Goal: Task Accomplishment & Management: Use online tool/utility

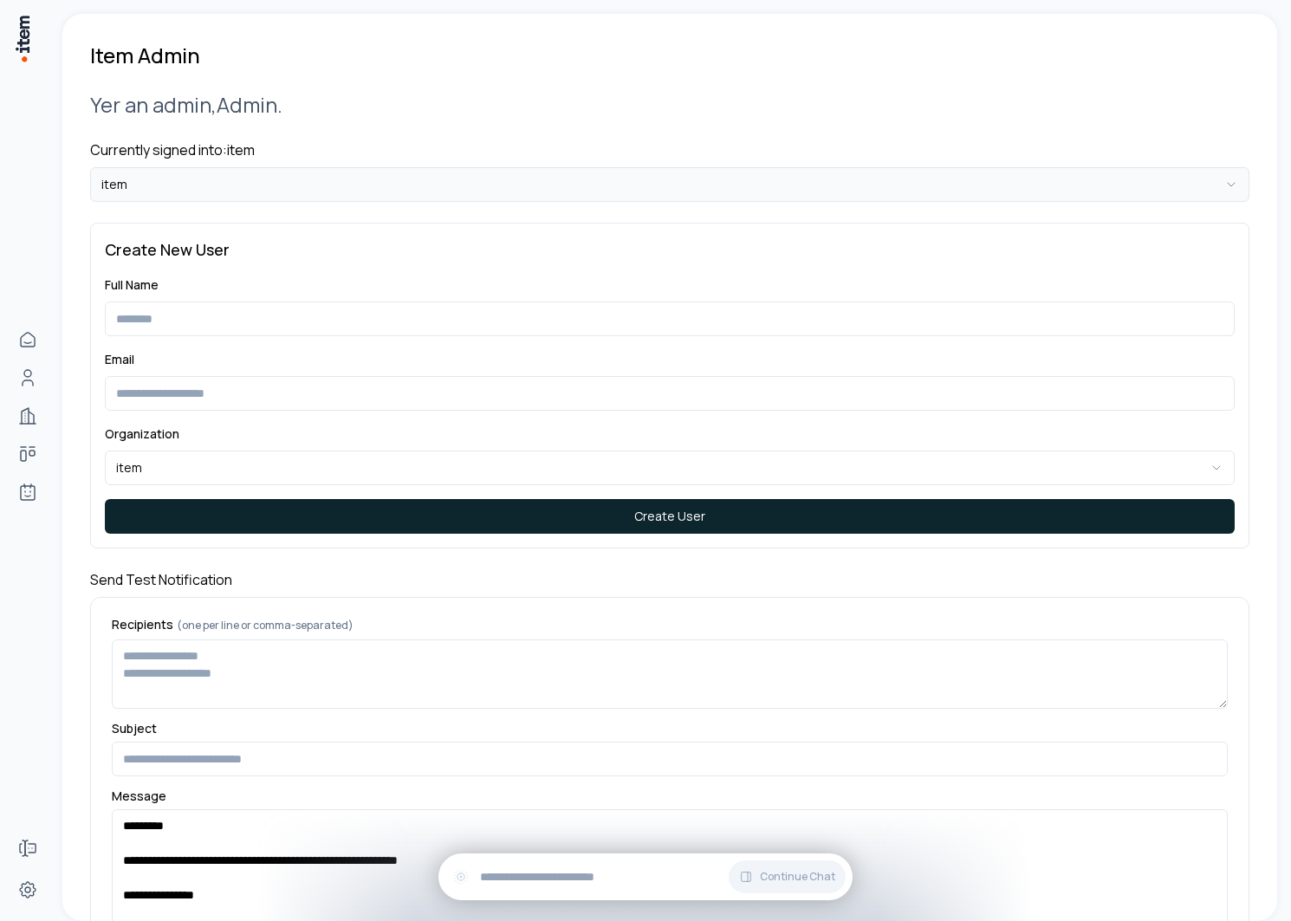
click at [312, 195] on html "**********" at bounding box center [645, 460] width 1291 height 921
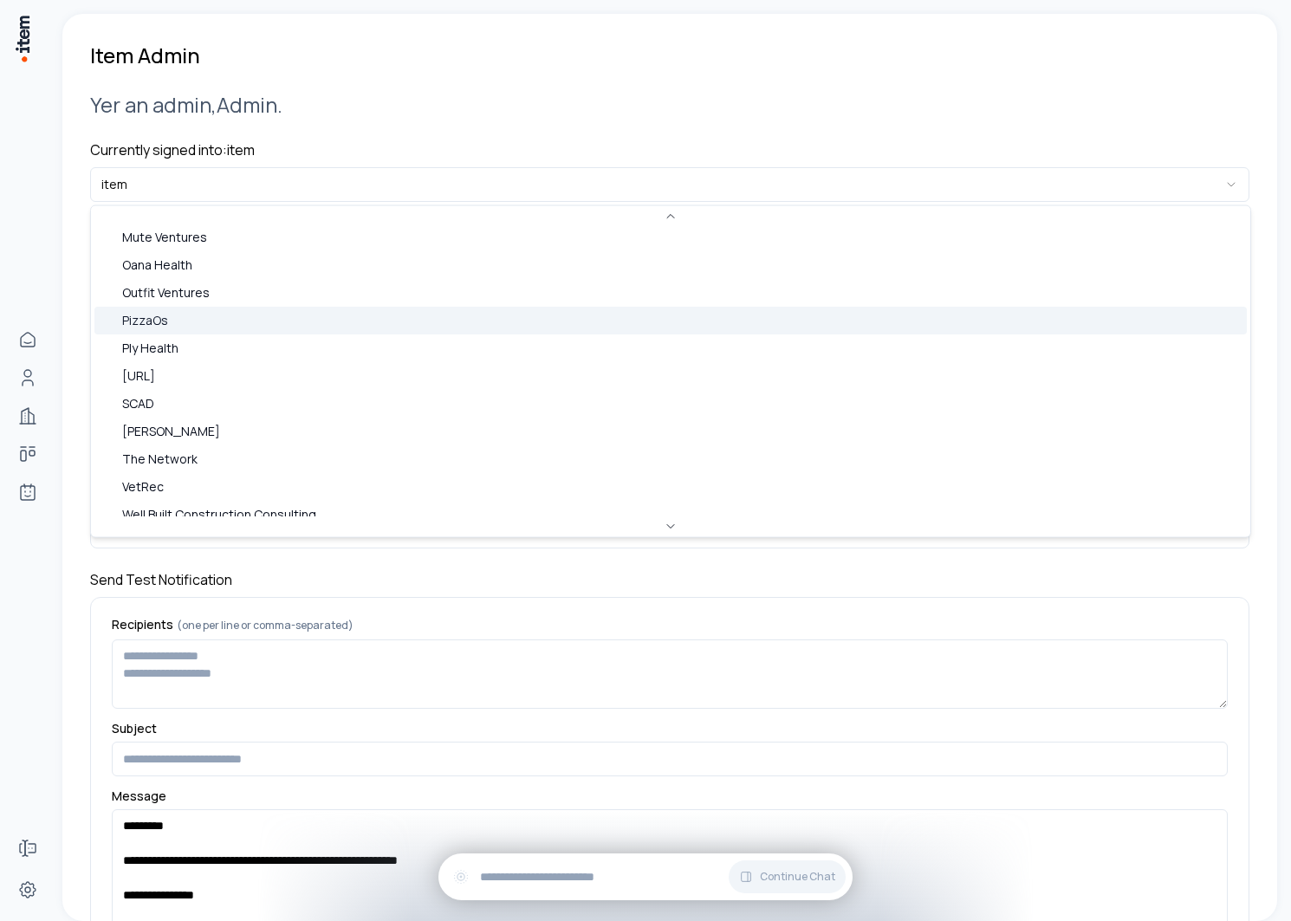
scroll to position [441, 0]
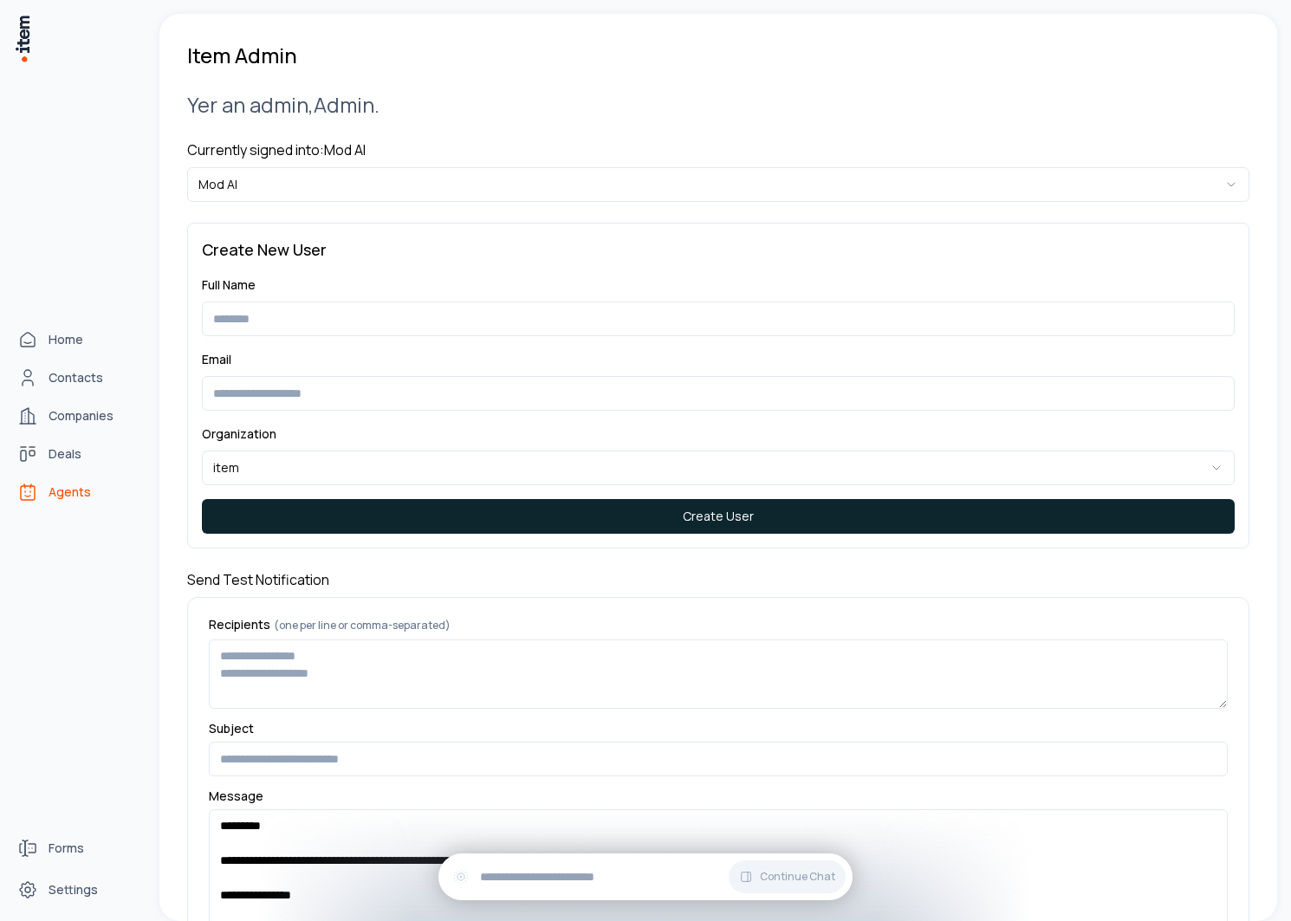
click at [69, 484] on span "Agents" at bounding box center [70, 491] width 42 height 17
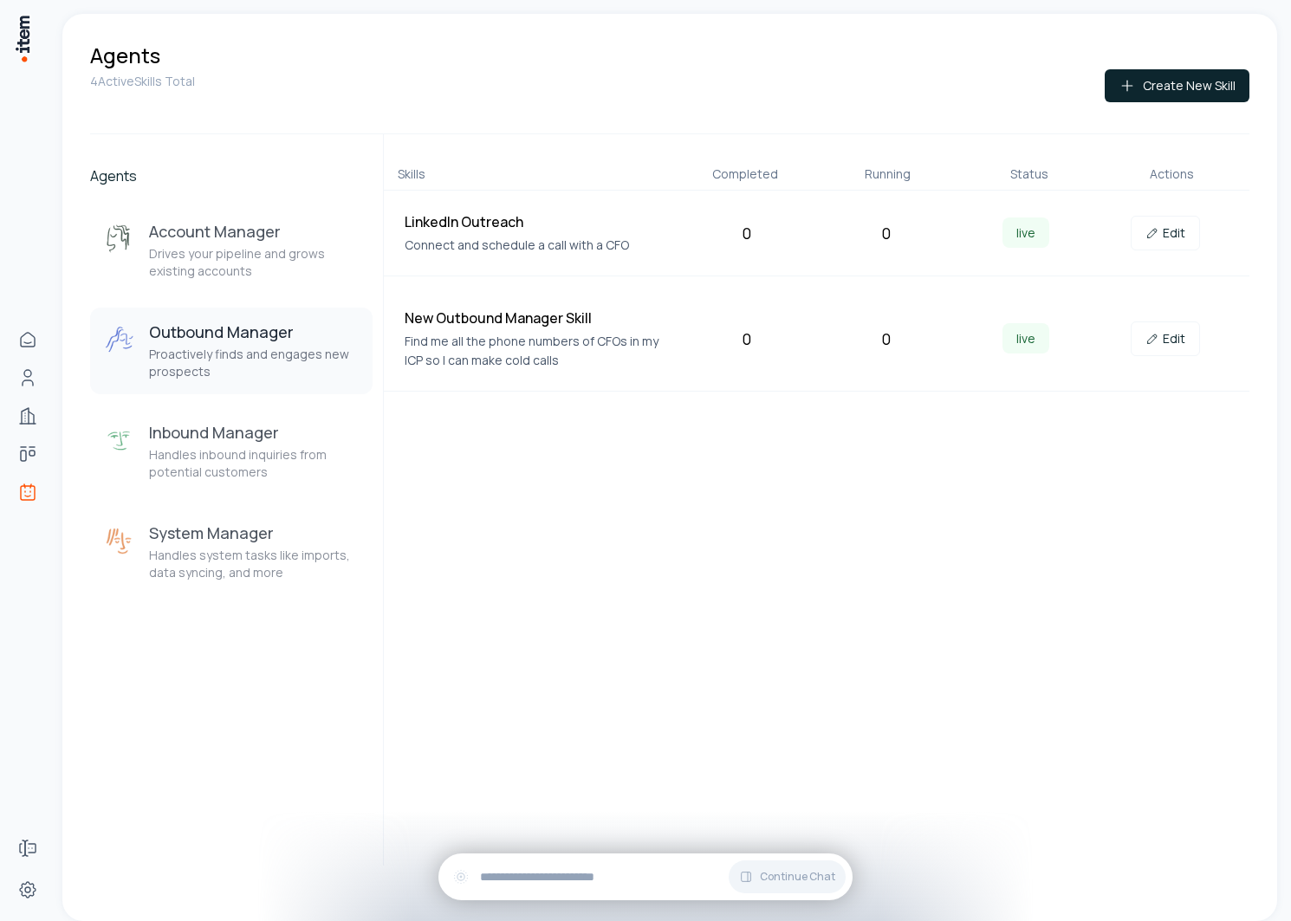
click at [282, 325] on h3 "Outbound Manager" at bounding box center [254, 331] width 210 height 21
click at [271, 251] on p "Drives your pipeline and grows existing accounts" at bounding box center [254, 262] width 210 height 35
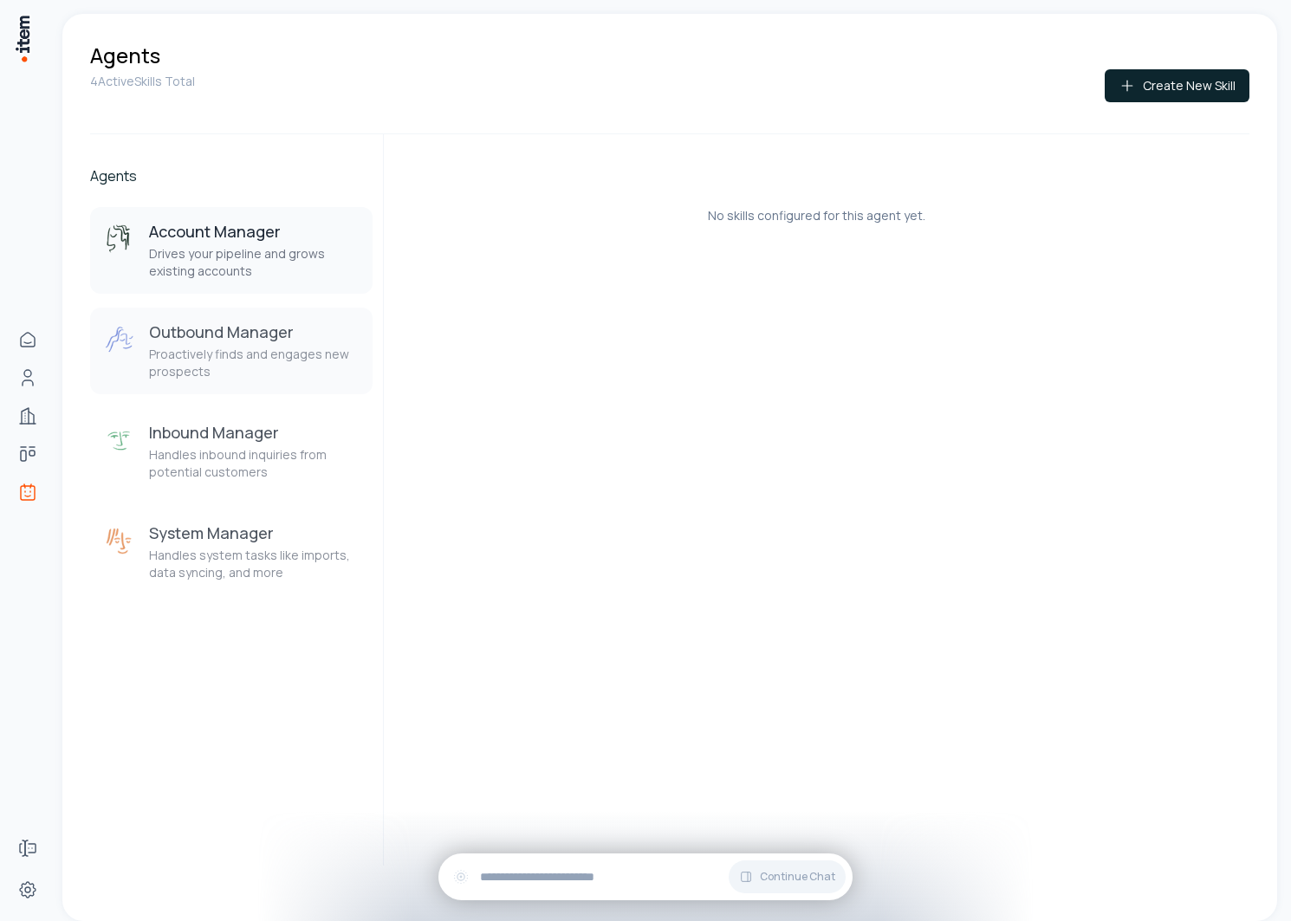
click at [268, 328] on h3 "Outbound Manager" at bounding box center [254, 331] width 210 height 21
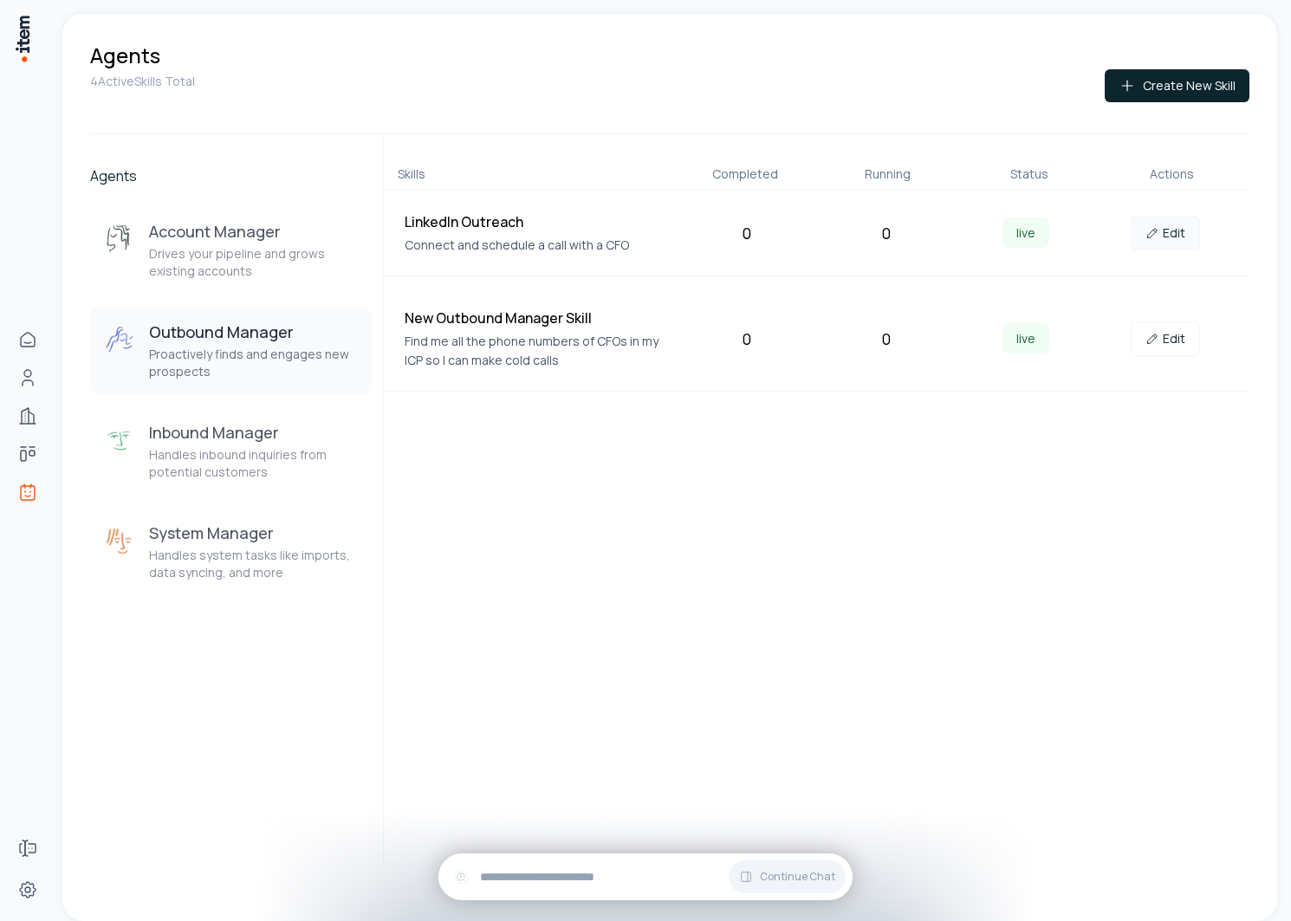
click at [1162, 229] on link "Edit" at bounding box center [1165, 233] width 69 height 35
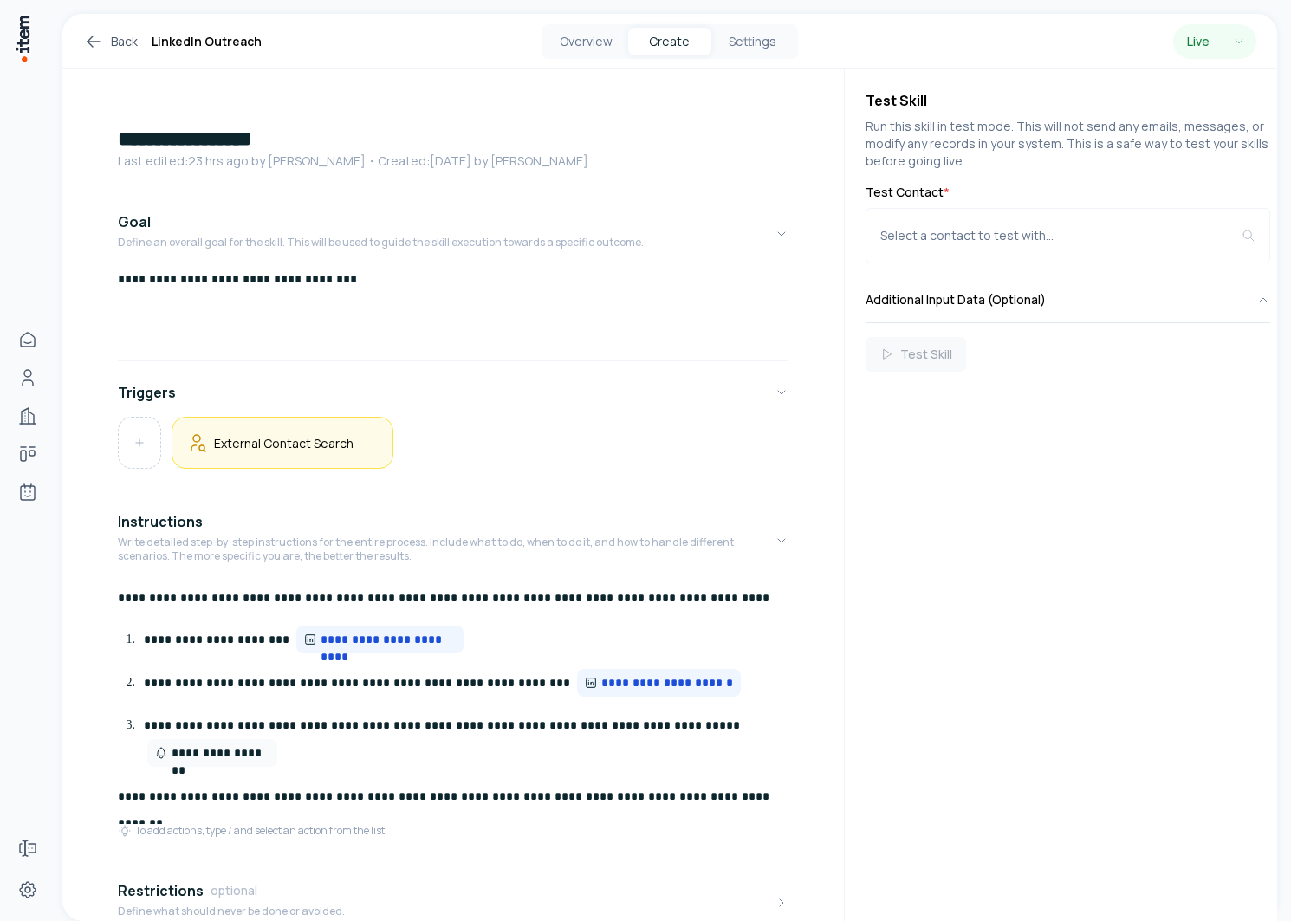
click at [340, 438] on h5 "External Contact Search" at bounding box center [283, 443] width 139 height 16
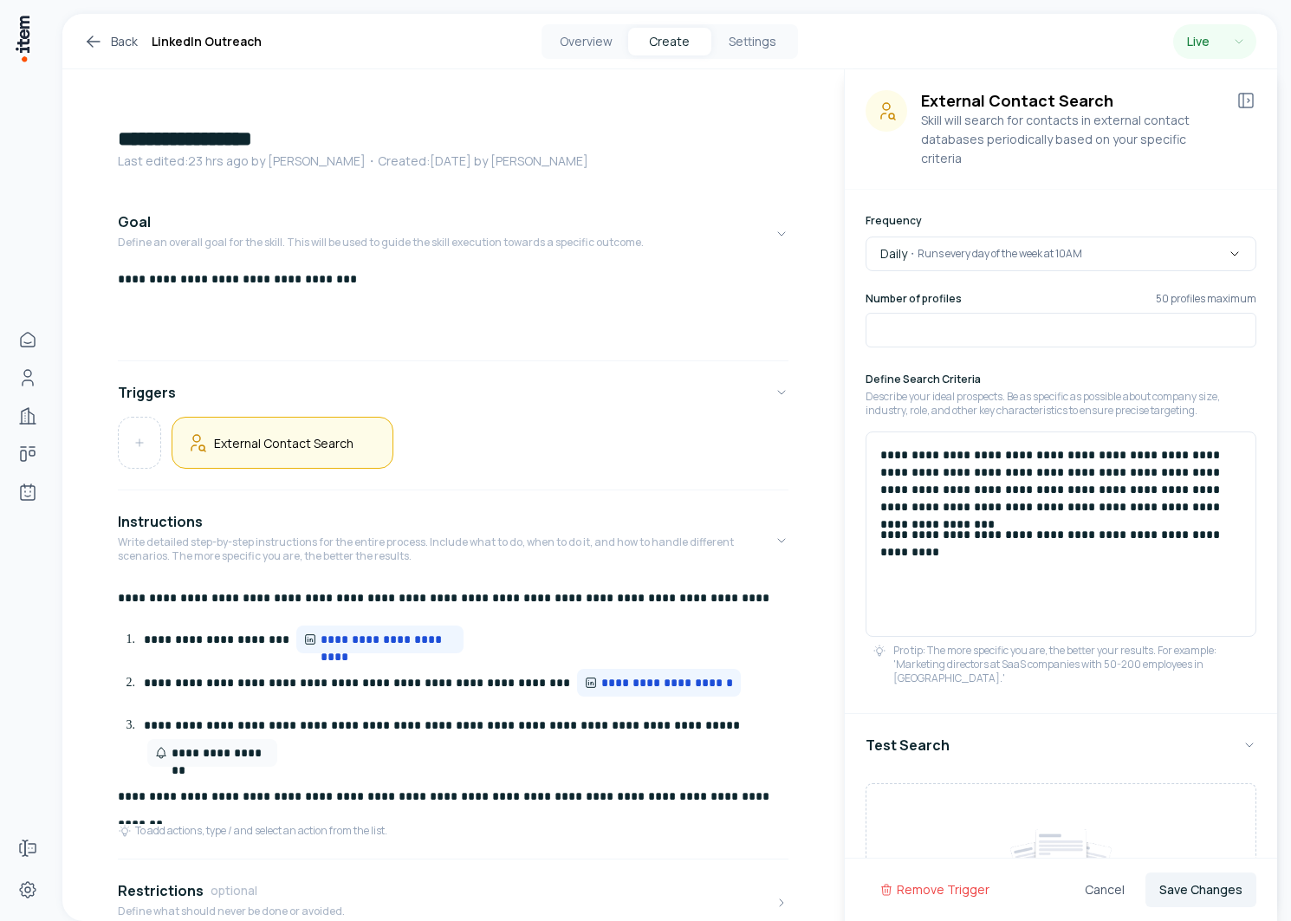
click at [1075, 542] on div "**********" at bounding box center [1061, 533] width 391 height 205
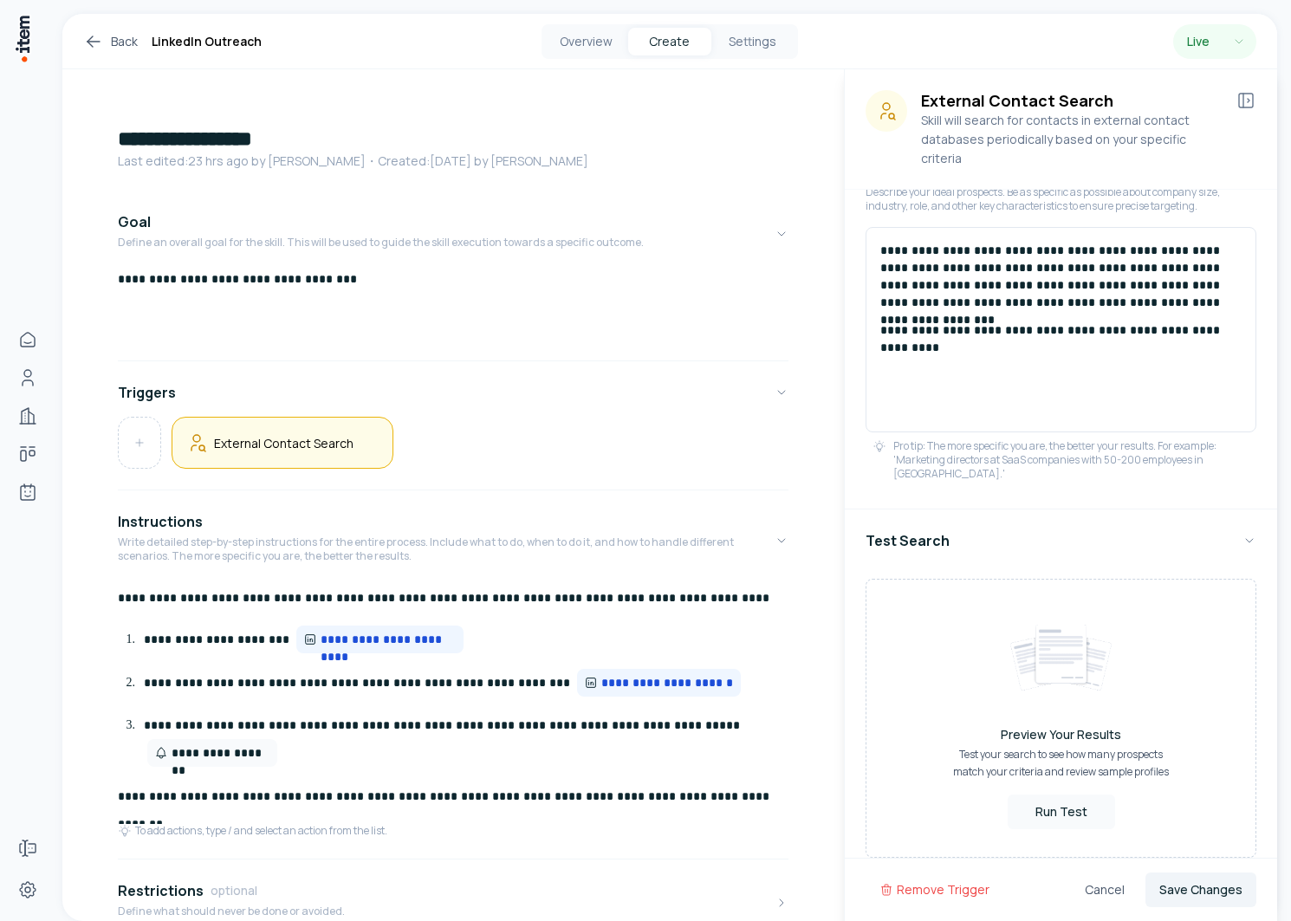
scroll to position [34, 0]
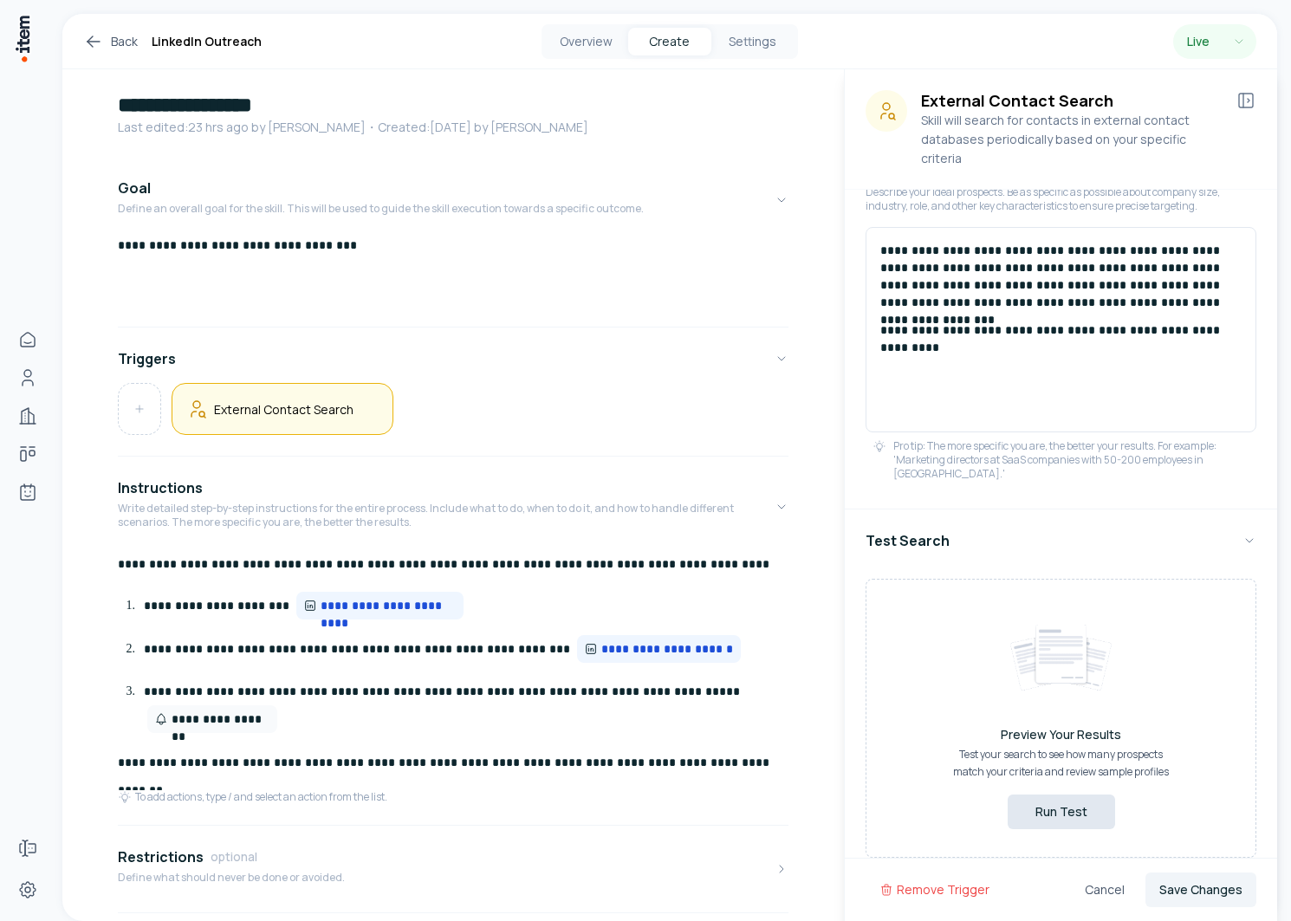
click at [1041, 795] on button "Run Test" at bounding box center [1061, 812] width 107 height 35
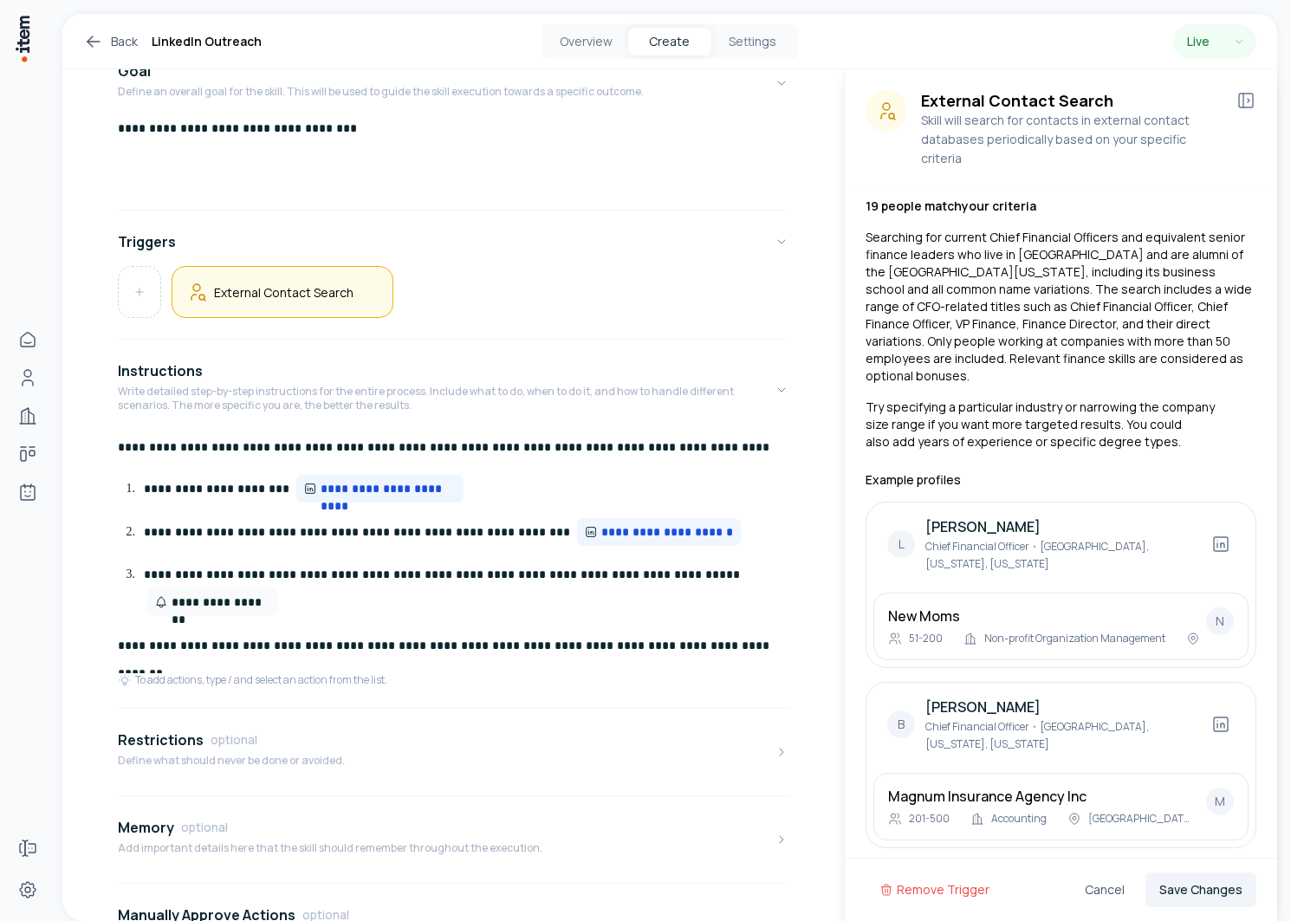
scroll to position [658, 0]
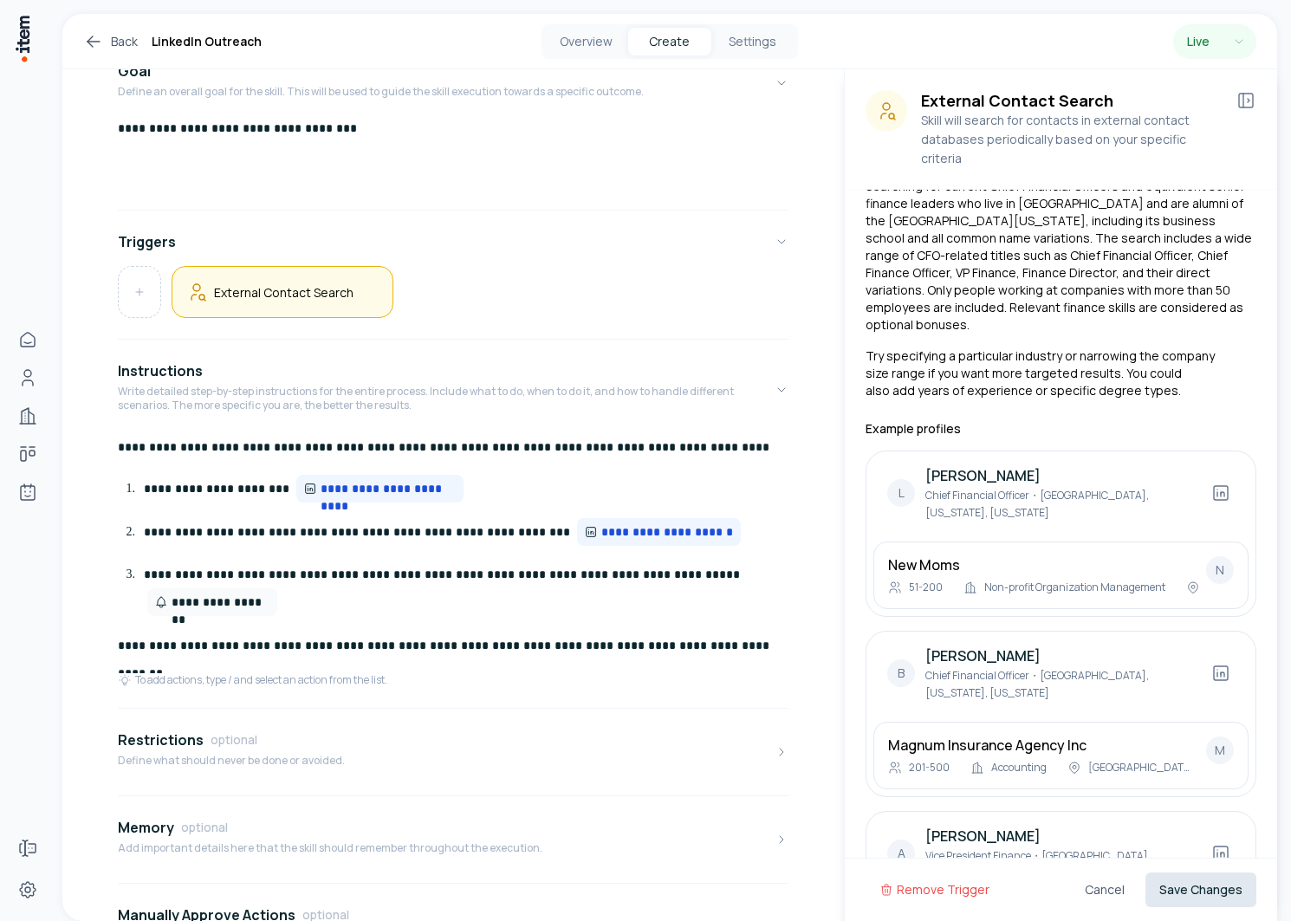
click at [1181, 885] on button "Save Changes" at bounding box center [1200, 889] width 111 height 35
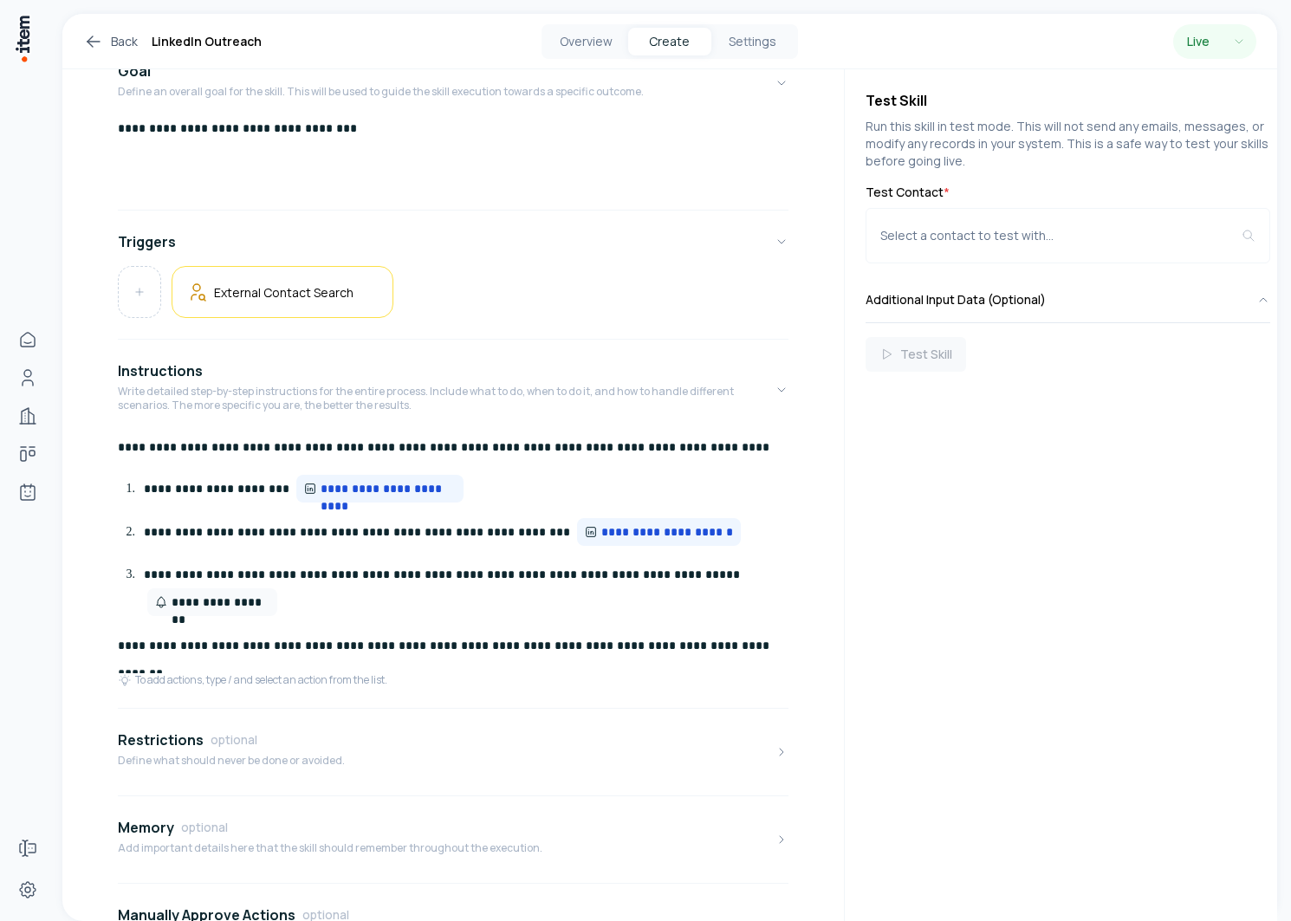
scroll to position [0, 0]
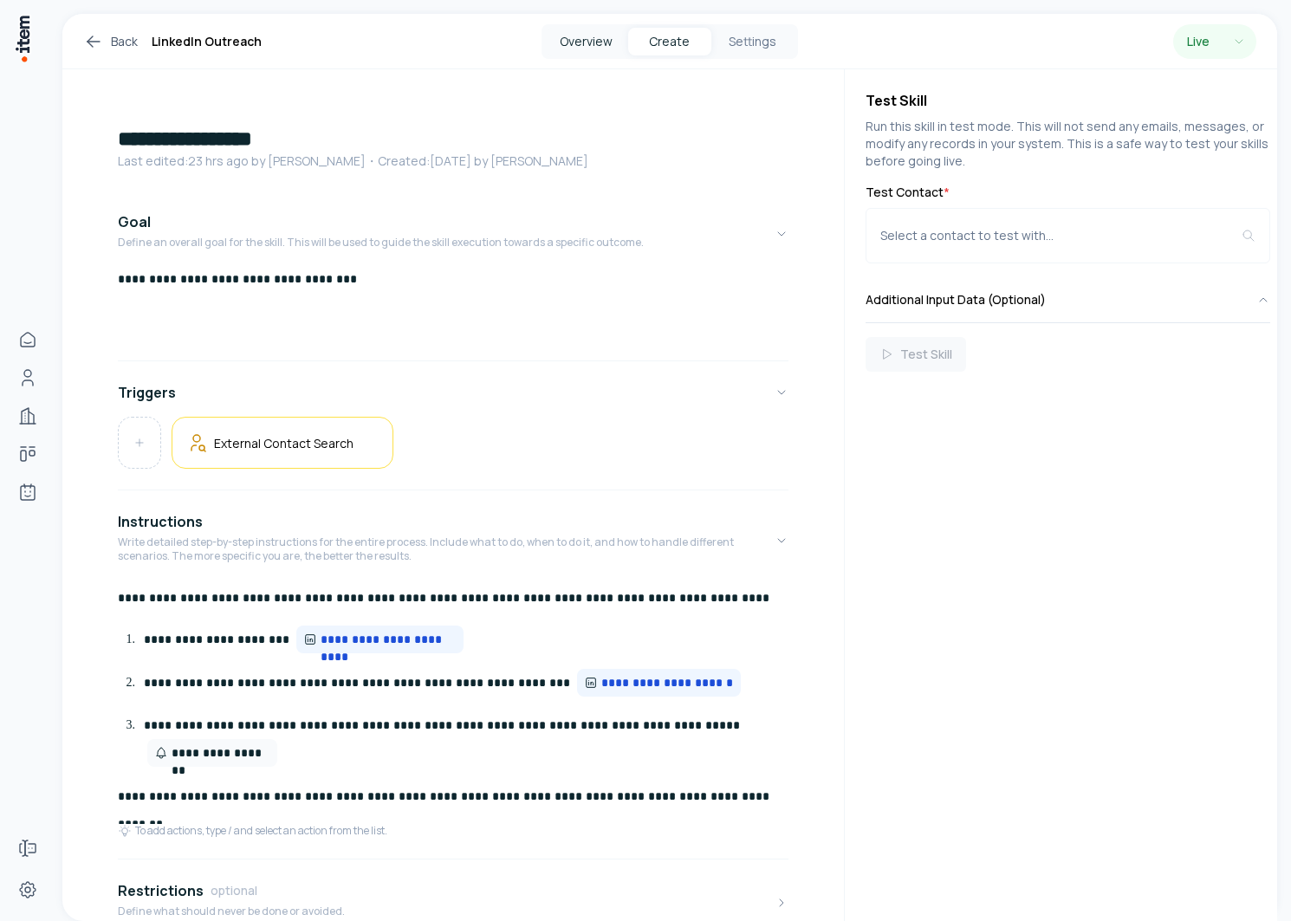
click at [582, 29] on button "Overview" at bounding box center [586, 42] width 83 height 28
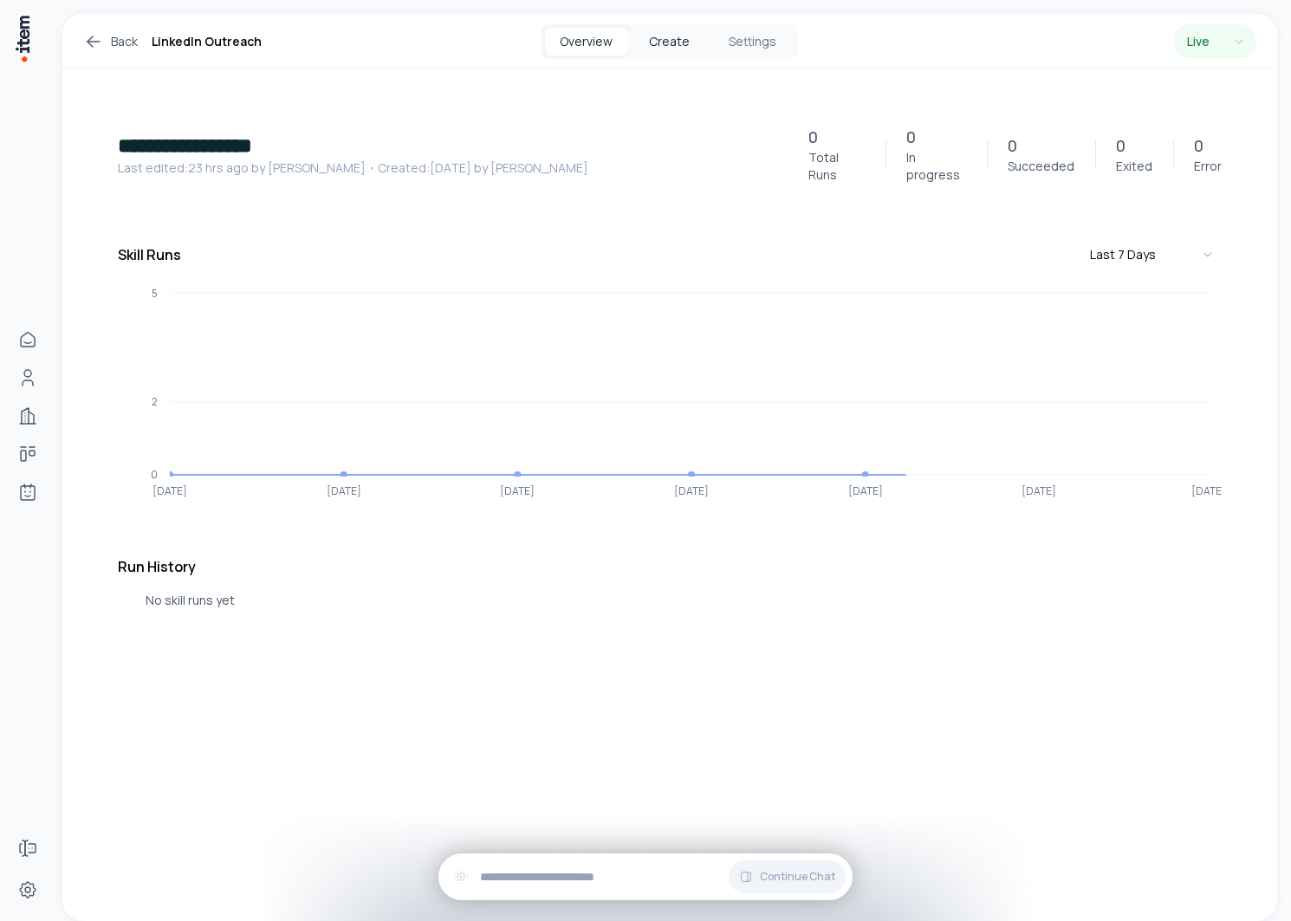
click at [675, 39] on button "Create" at bounding box center [669, 42] width 83 height 28
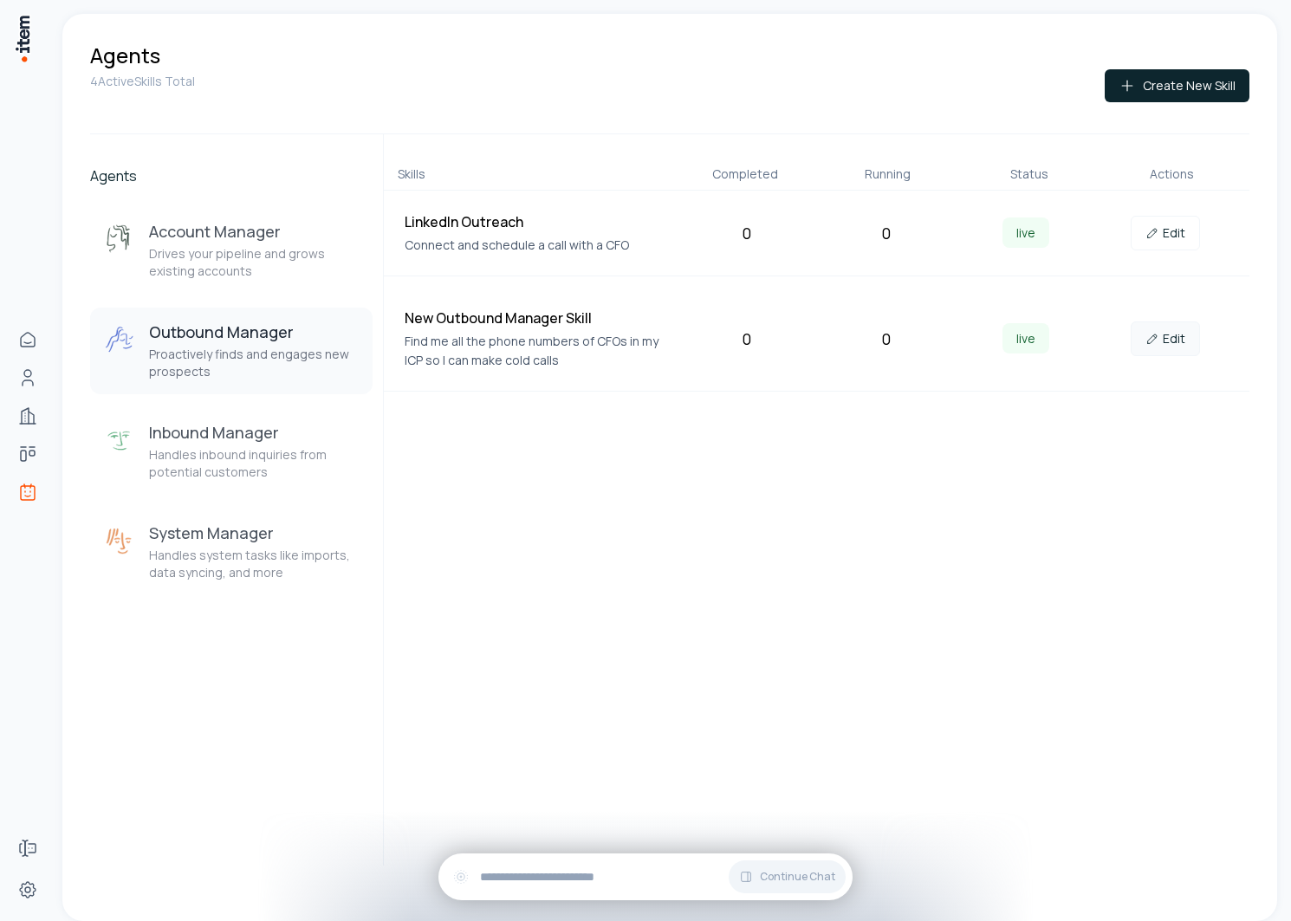
click at [1165, 340] on link "Edit" at bounding box center [1165, 338] width 69 height 35
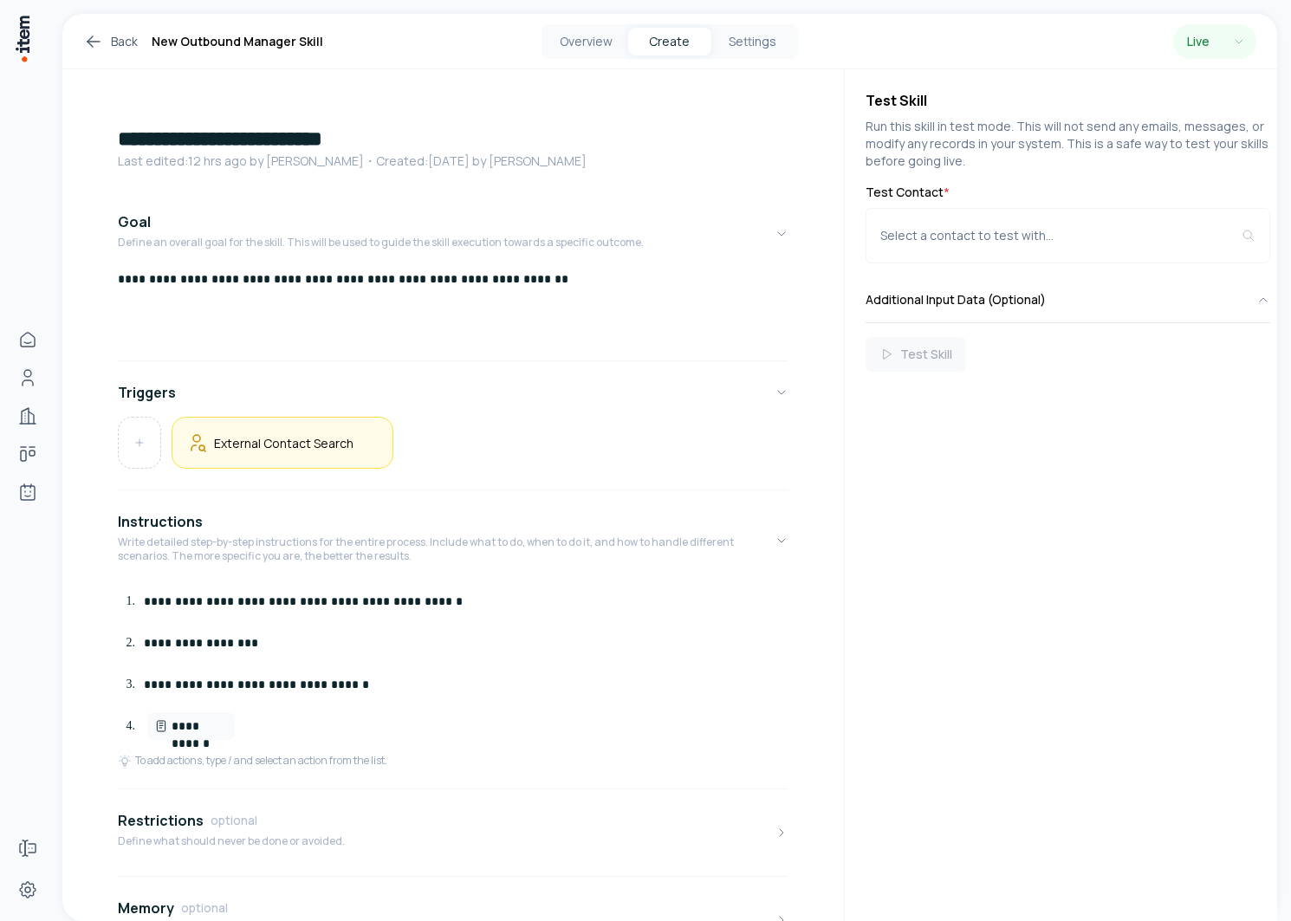
click at [354, 441] on div "External Contact Search" at bounding box center [282, 442] width 192 height 23
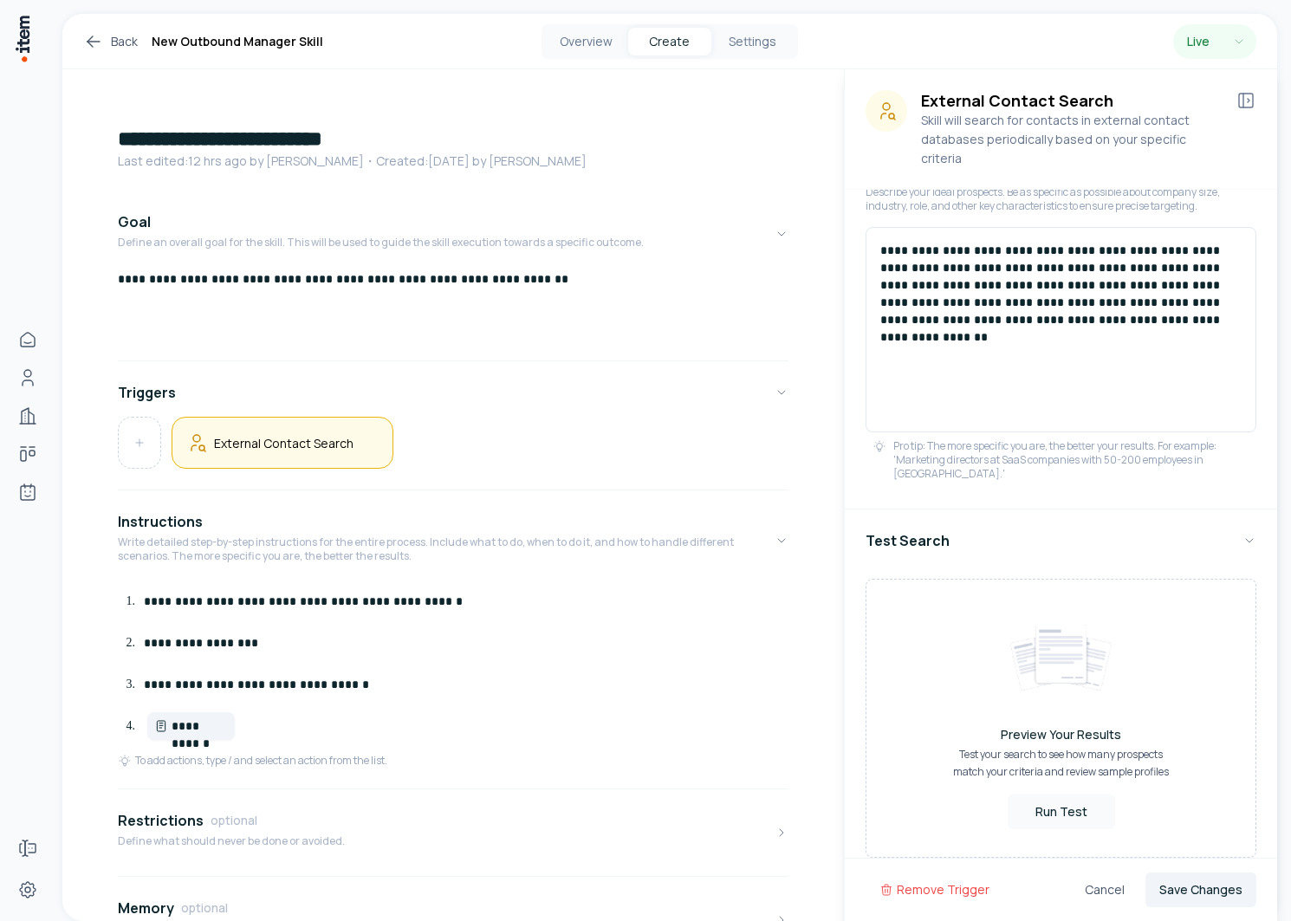
click at [173, 724] on span "**********" at bounding box center [200, 725] width 56 height 17
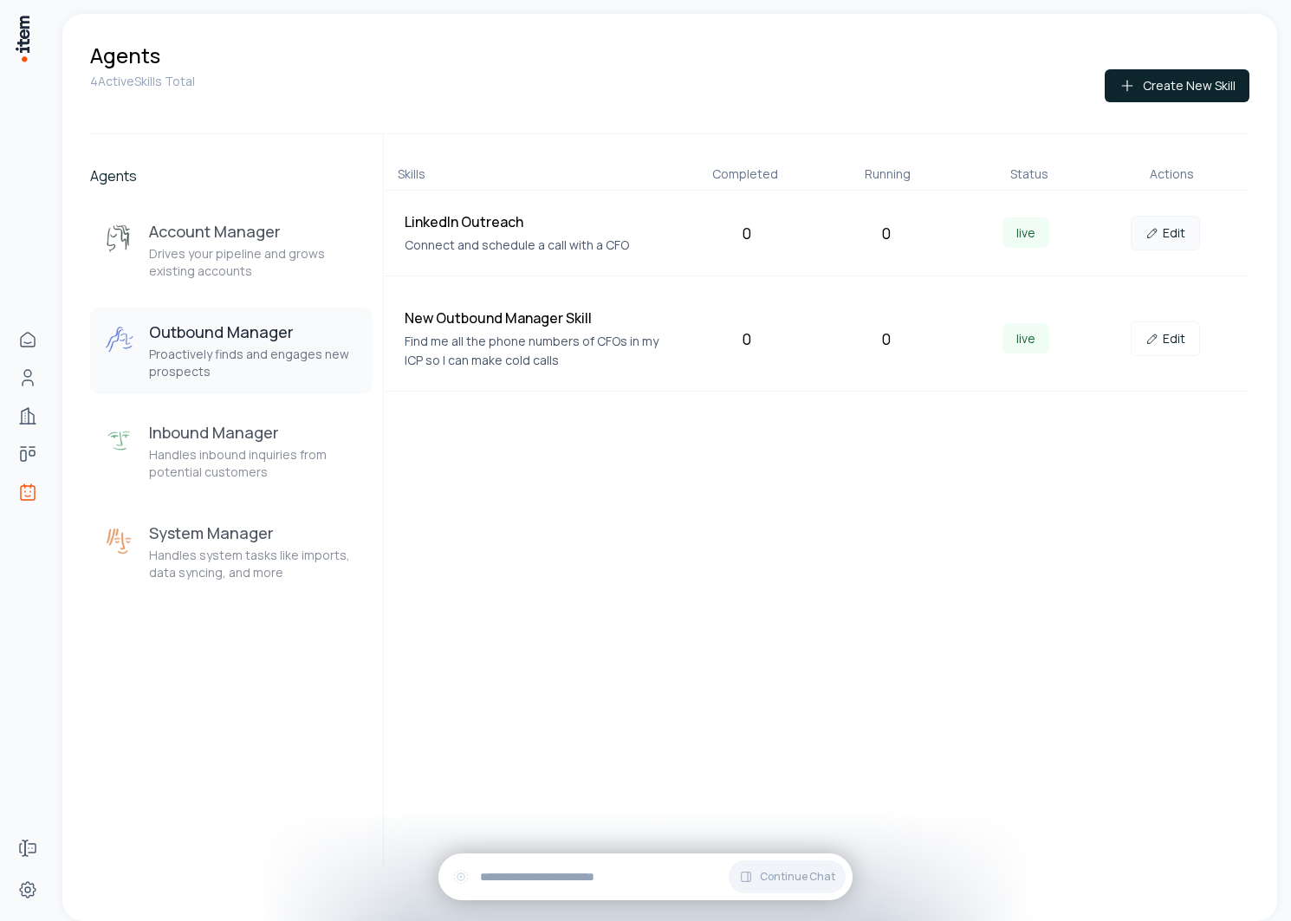
click at [1144, 240] on link "Edit" at bounding box center [1165, 233] width 69 height 35
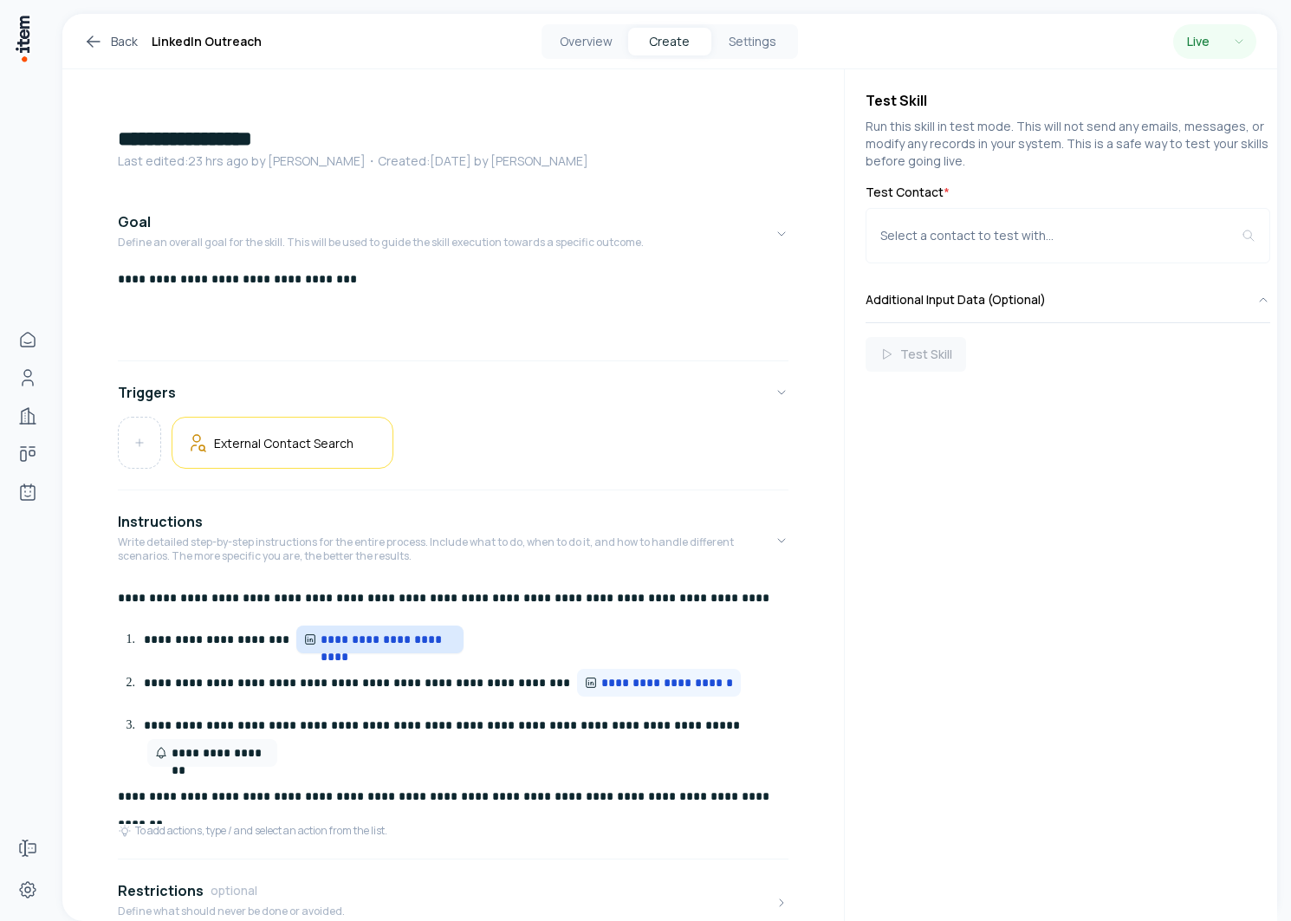
click at [387, 645] on span "**********" at bounding box center [389, 639] width 136 height 17
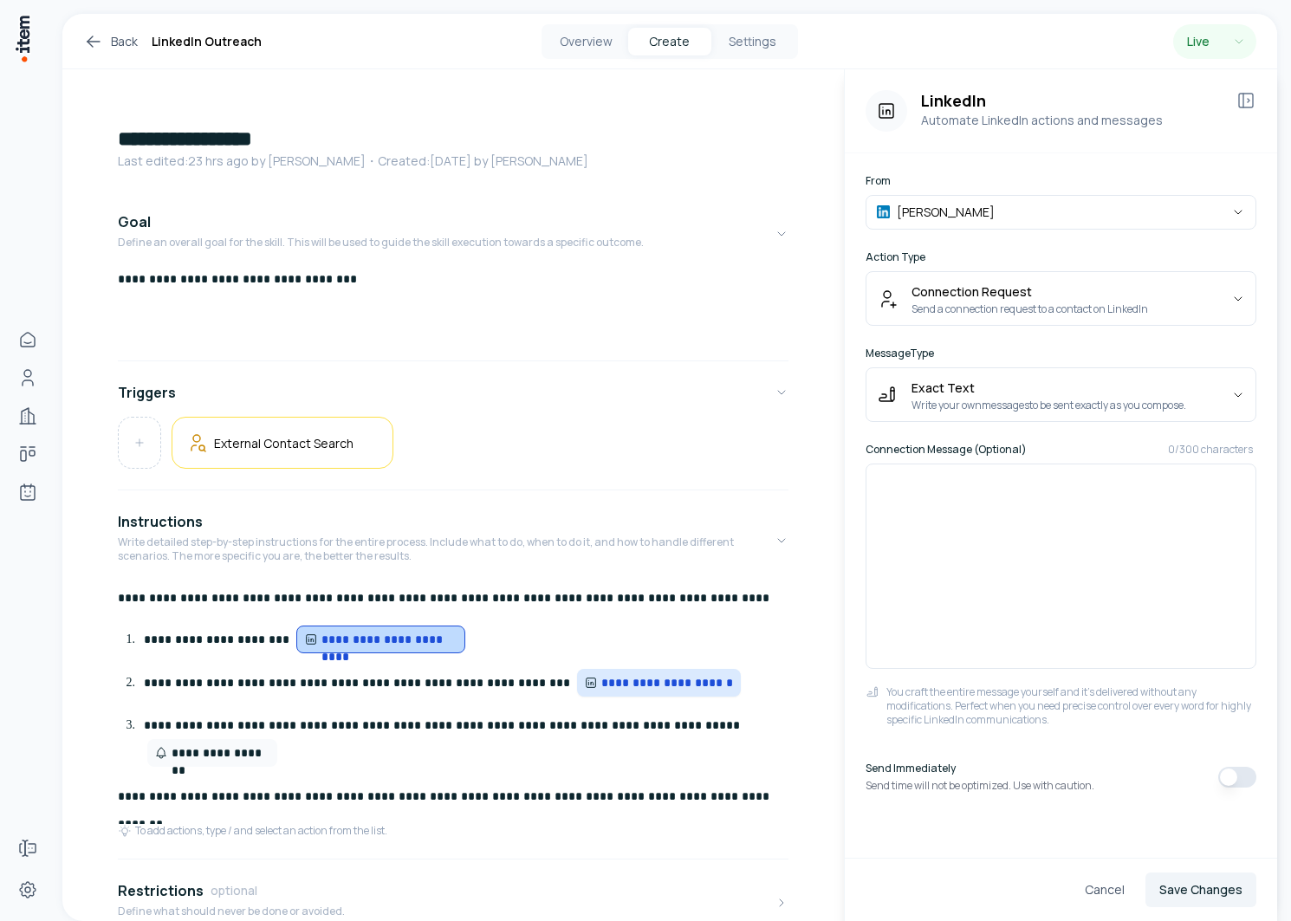
click at [640, 681] on span "**********" at bounding box center [667, 682] width 133 height 17
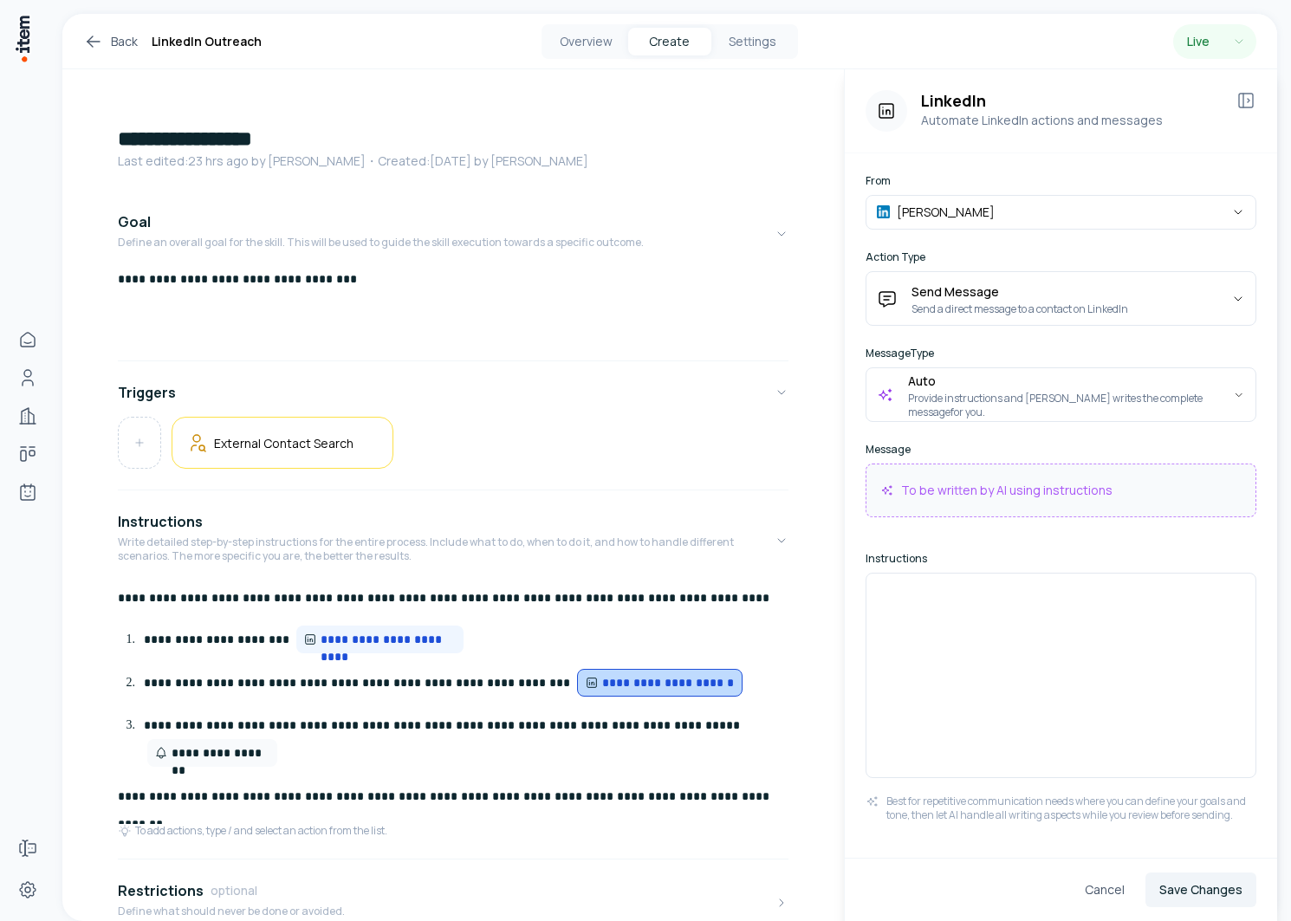
click at [968, 660] on div at bounding box center [1061, 675] width 391 height 205
click at [1108, 898] on button "Cancel" at bounding box center [1105, 889] width 68 height 35
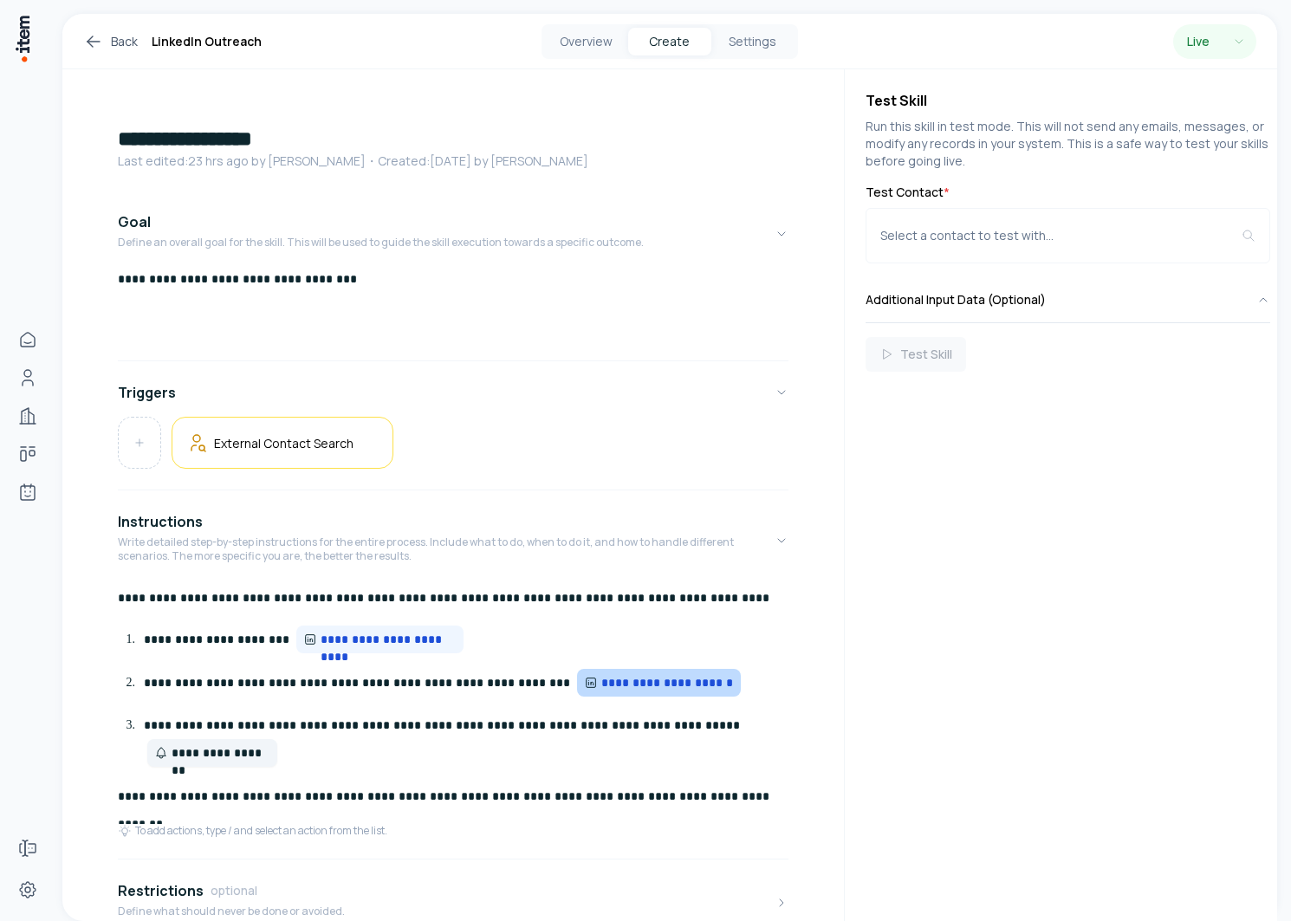
click at [223, 757] on span "**********" at bounding box center [221, 752] width 99 height 17
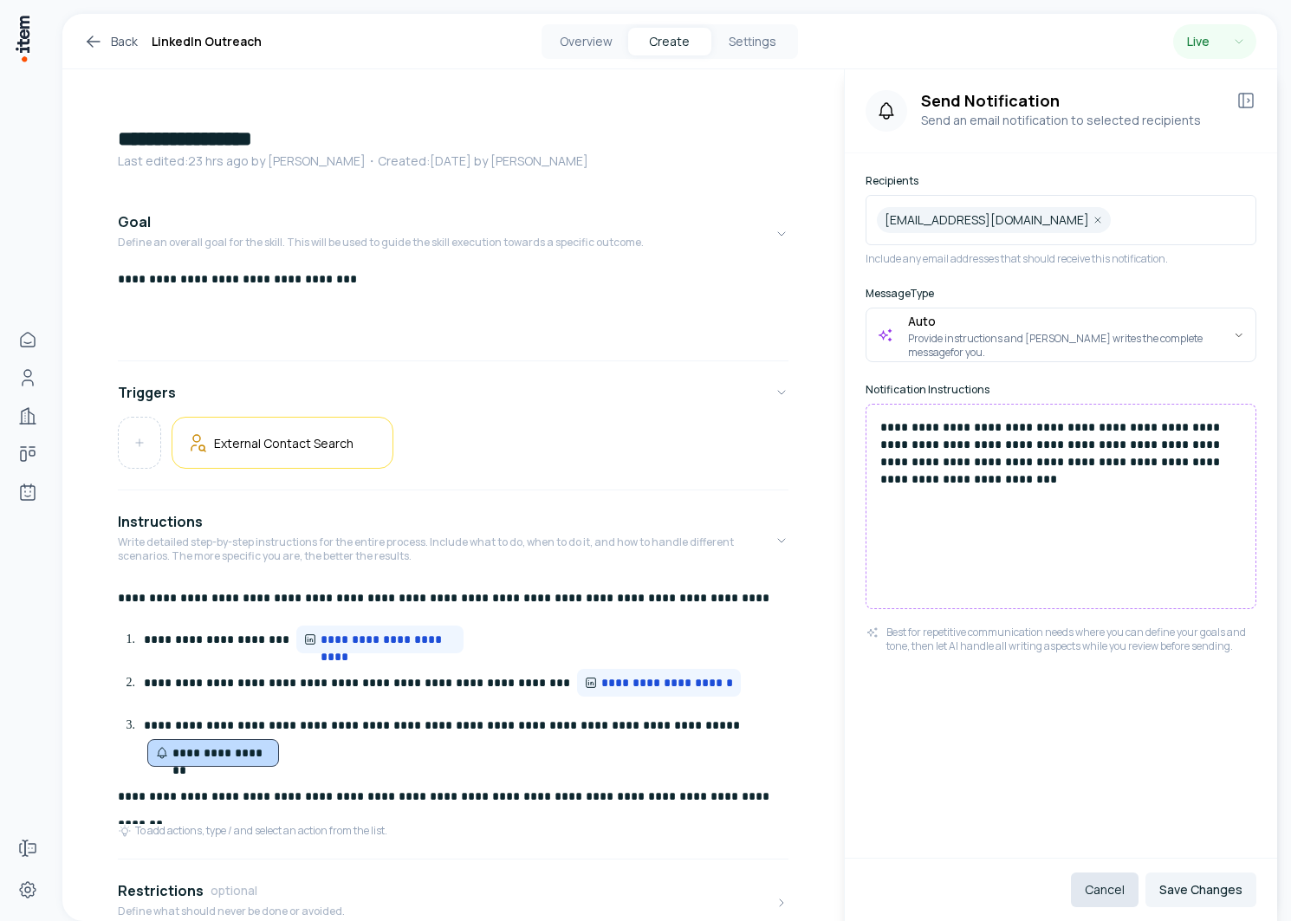
click at [1112, 888] on button "Cancel" at bounding box center [1105, 889] width 68 height 35
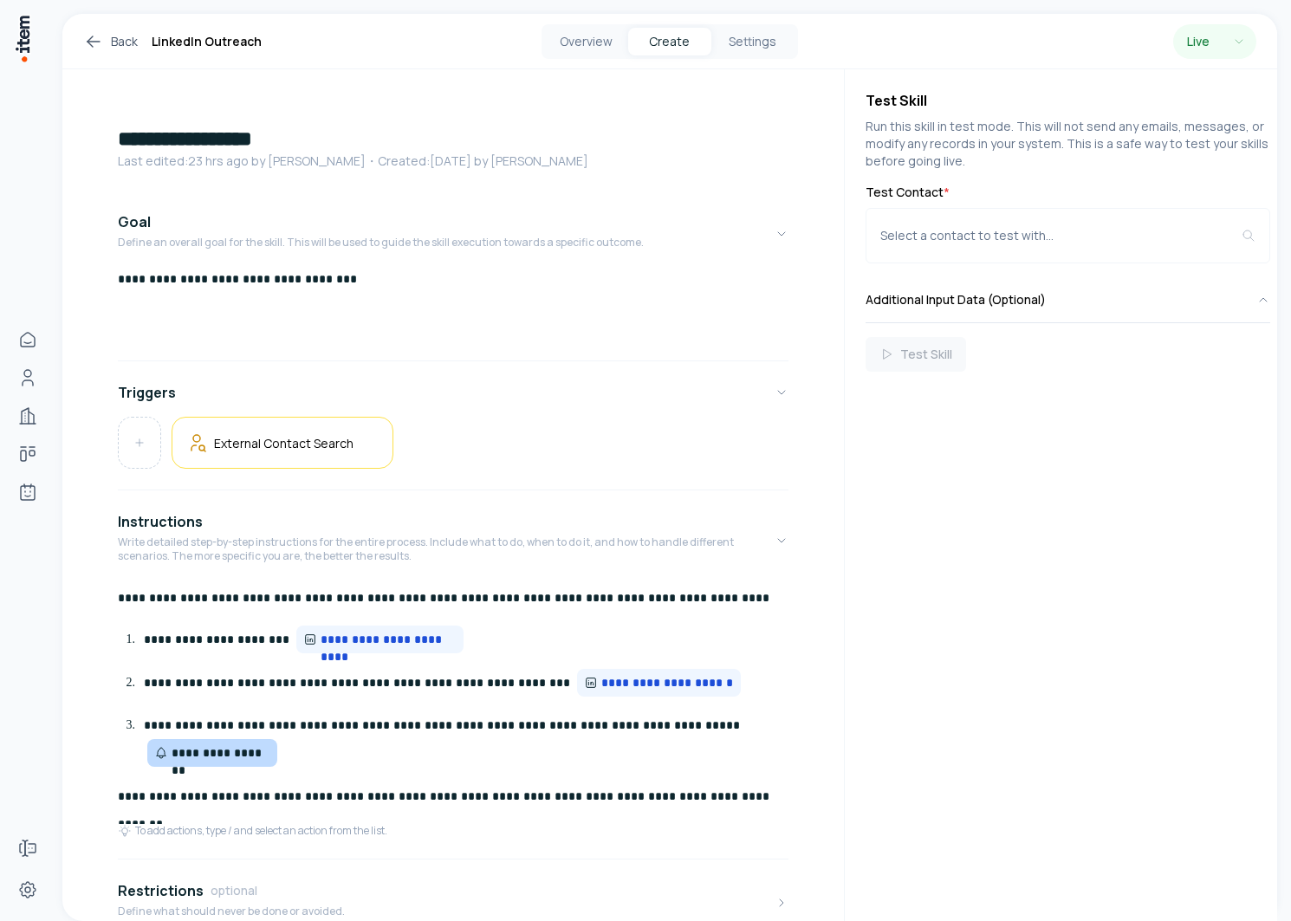
scroll to position [356, 0]
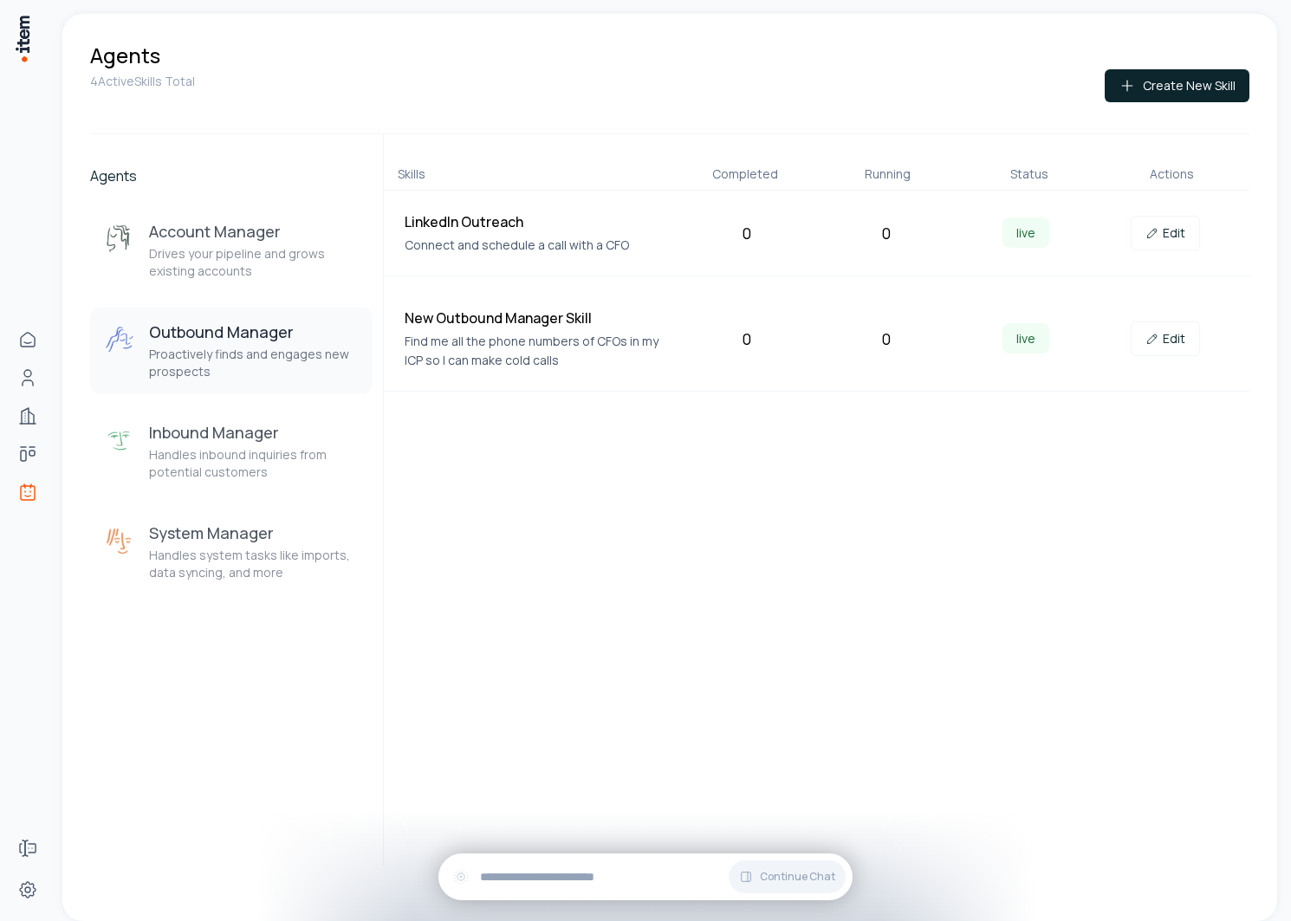
click at [1161, 358] on div "New Outbound Manager Skill Find me all the phone numbers of CFOs in my ICP so I…" at bounding box center [817, 339] width 866 height 105
click at [1161, 337] on link "Edit" at bounding box center [1165, 338] width 69 height 35
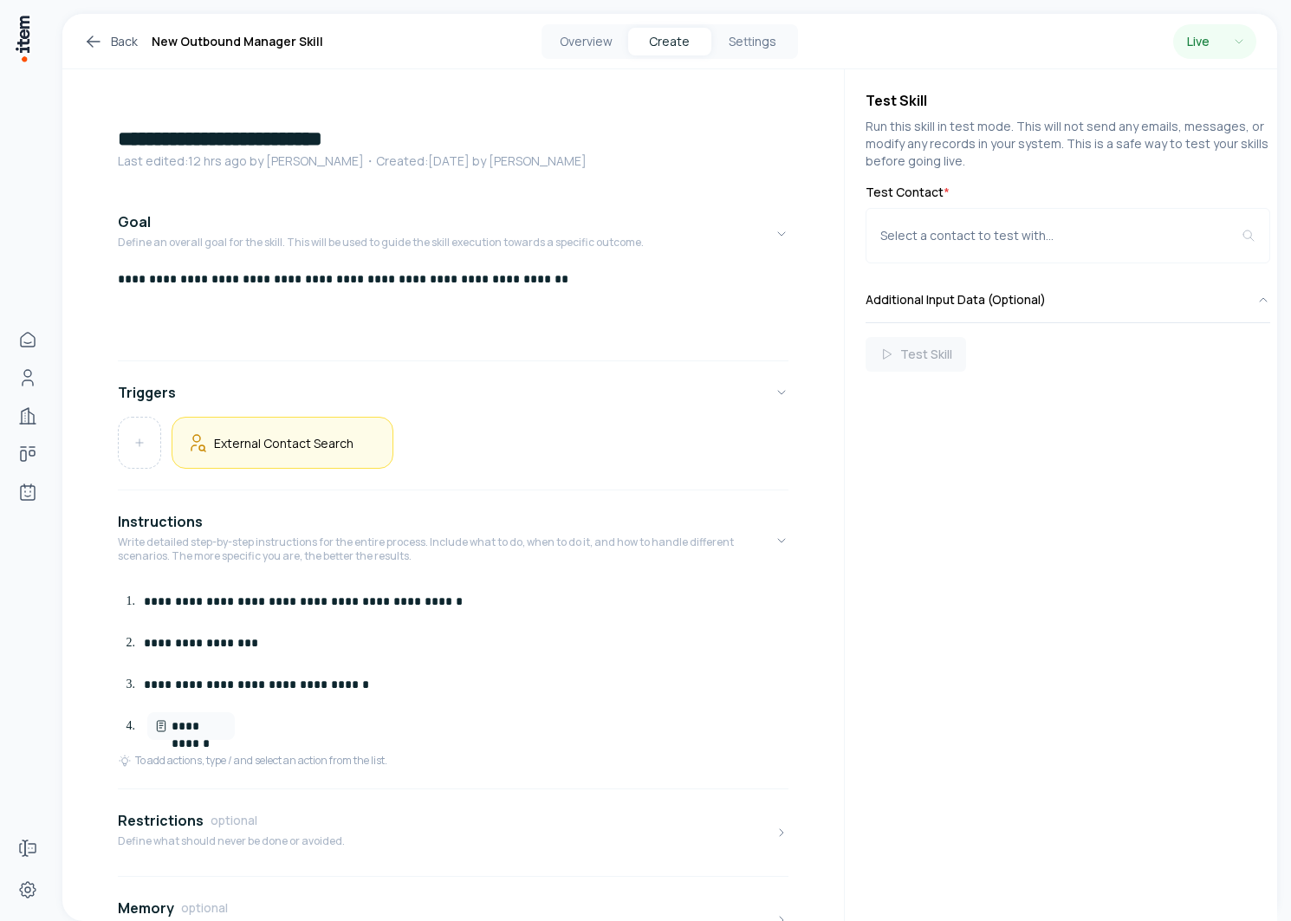
click at [347, 454] on div "External Contact Search" at bounding box center [283, 443] width 222 height 52
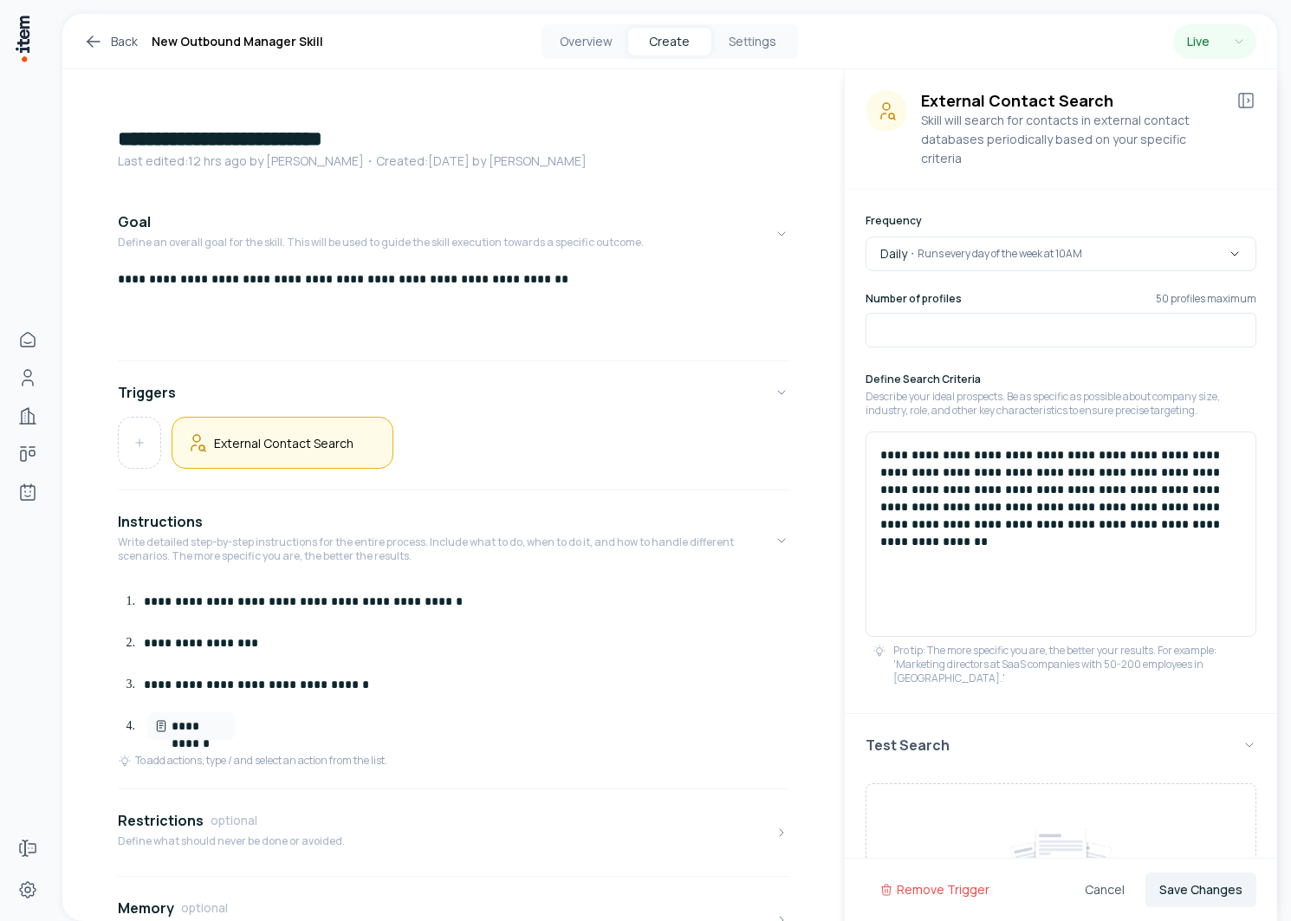
scroll to position [204, 0]
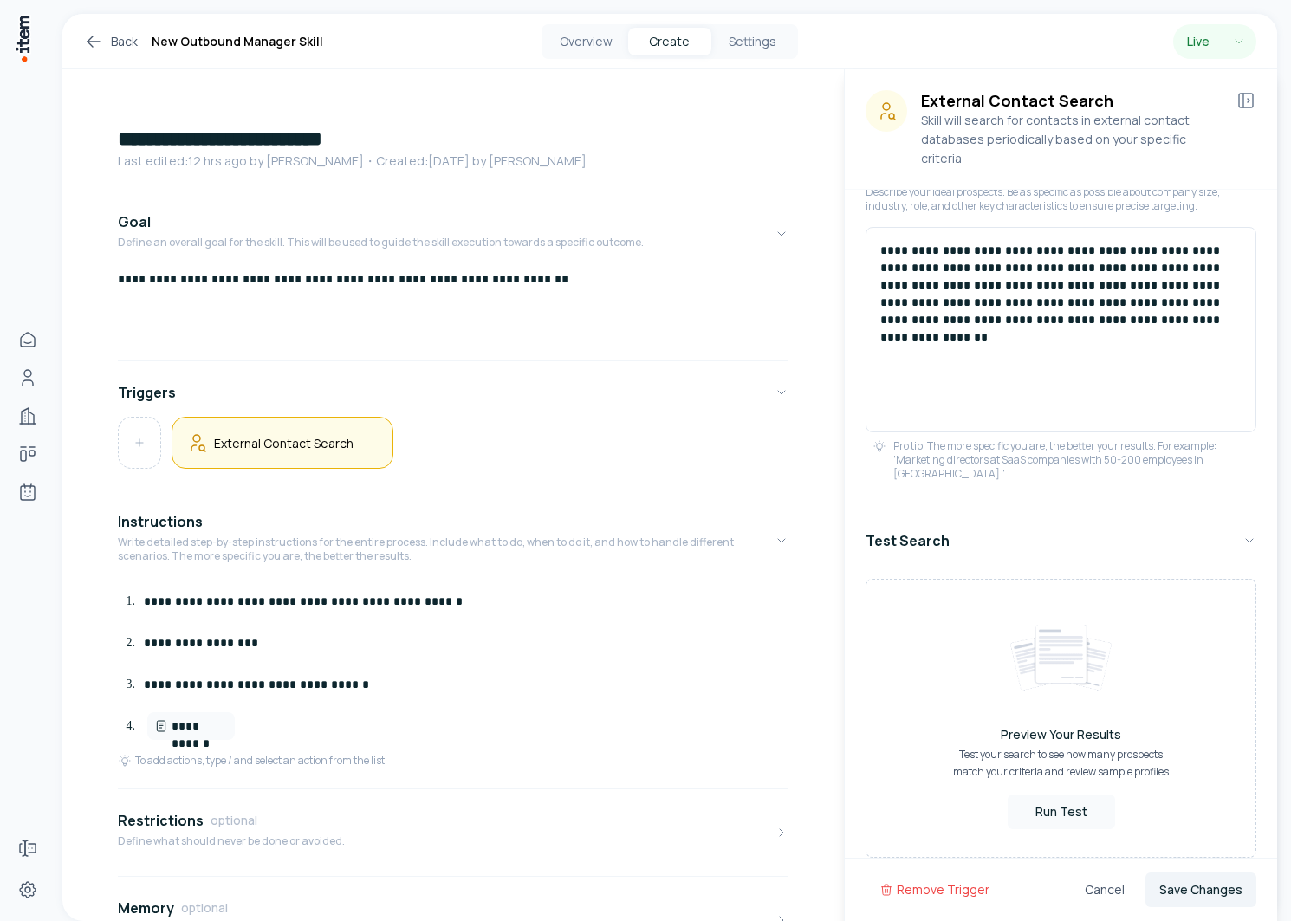
click at [1069, 812] on div "Preview Your Results Test your search to see how many prospects match your crit…" at bounding box center [1061, 718] width 391 height 279
click at [1068, 804] on button "Run Test" at bounding box center [1061, 812] width 107 height 35
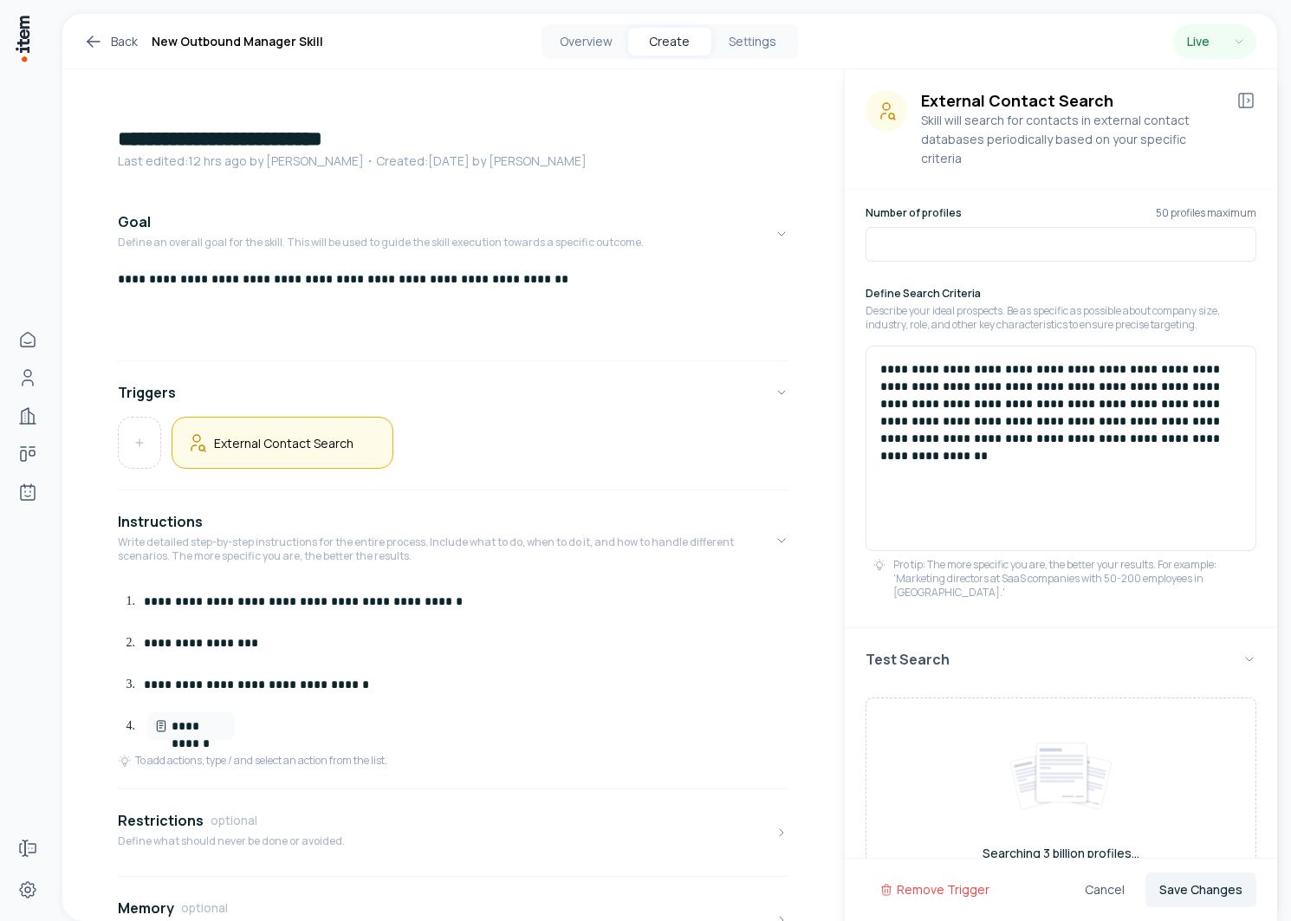
scroll to position [0, 0]
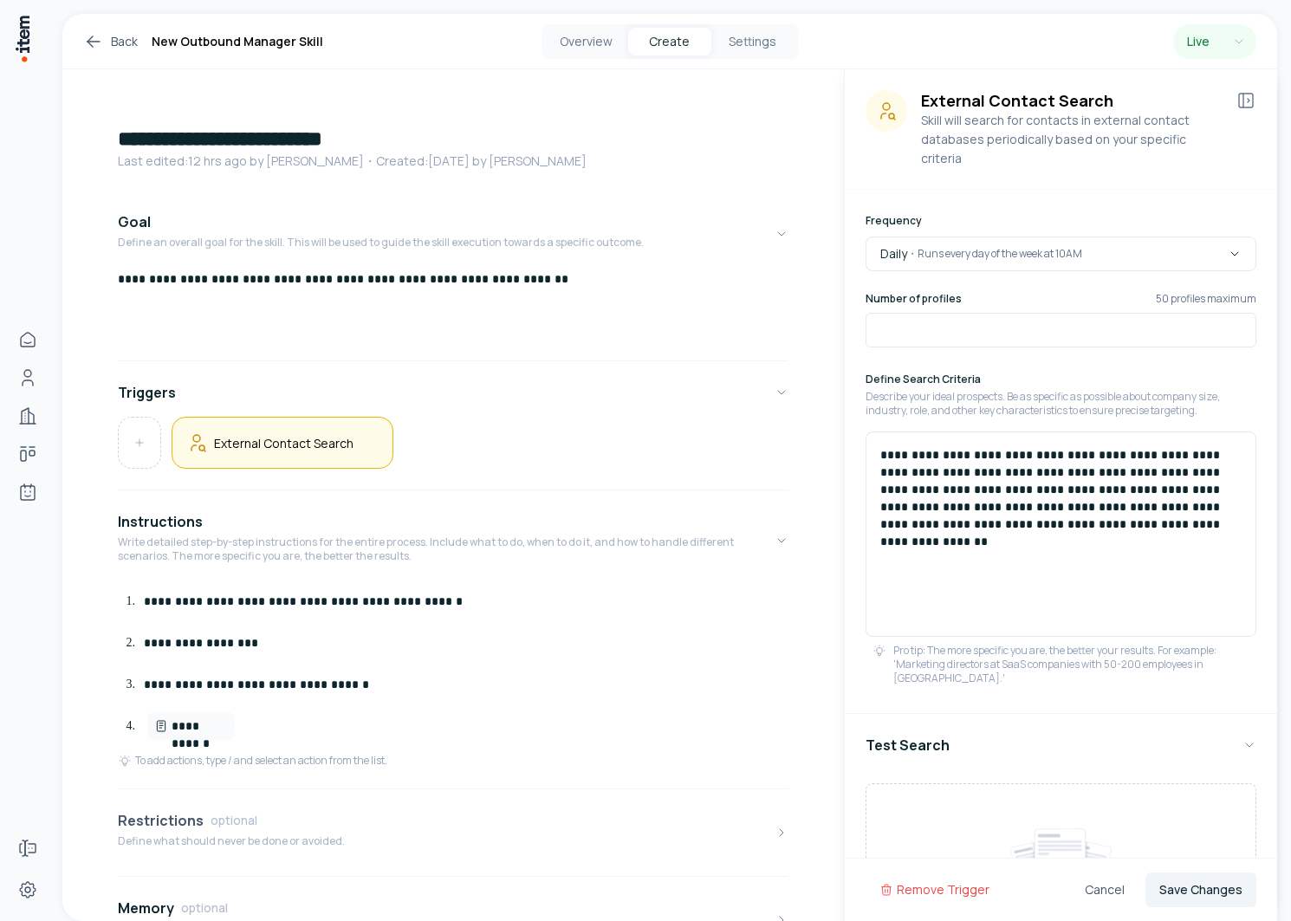
click at [243, 801] on button "Restrictions optional Define what should never be done or avoided." at bounding box center [453, 832] width 671 height 73
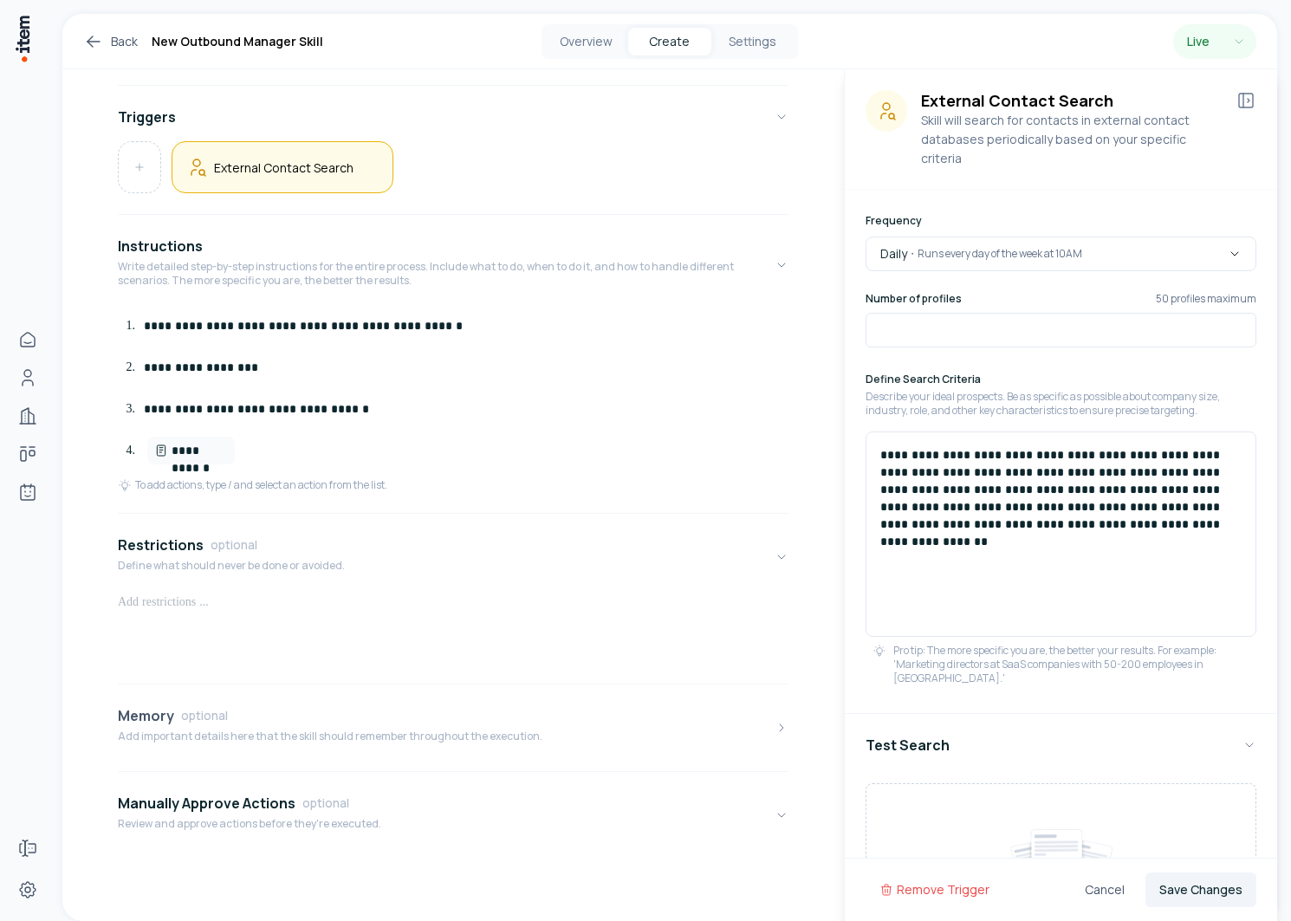
click at [263, 752] on button "Memory optional Add important details here that the skill should remember throu…" at bounding box center [453, 727] width 671 height 73
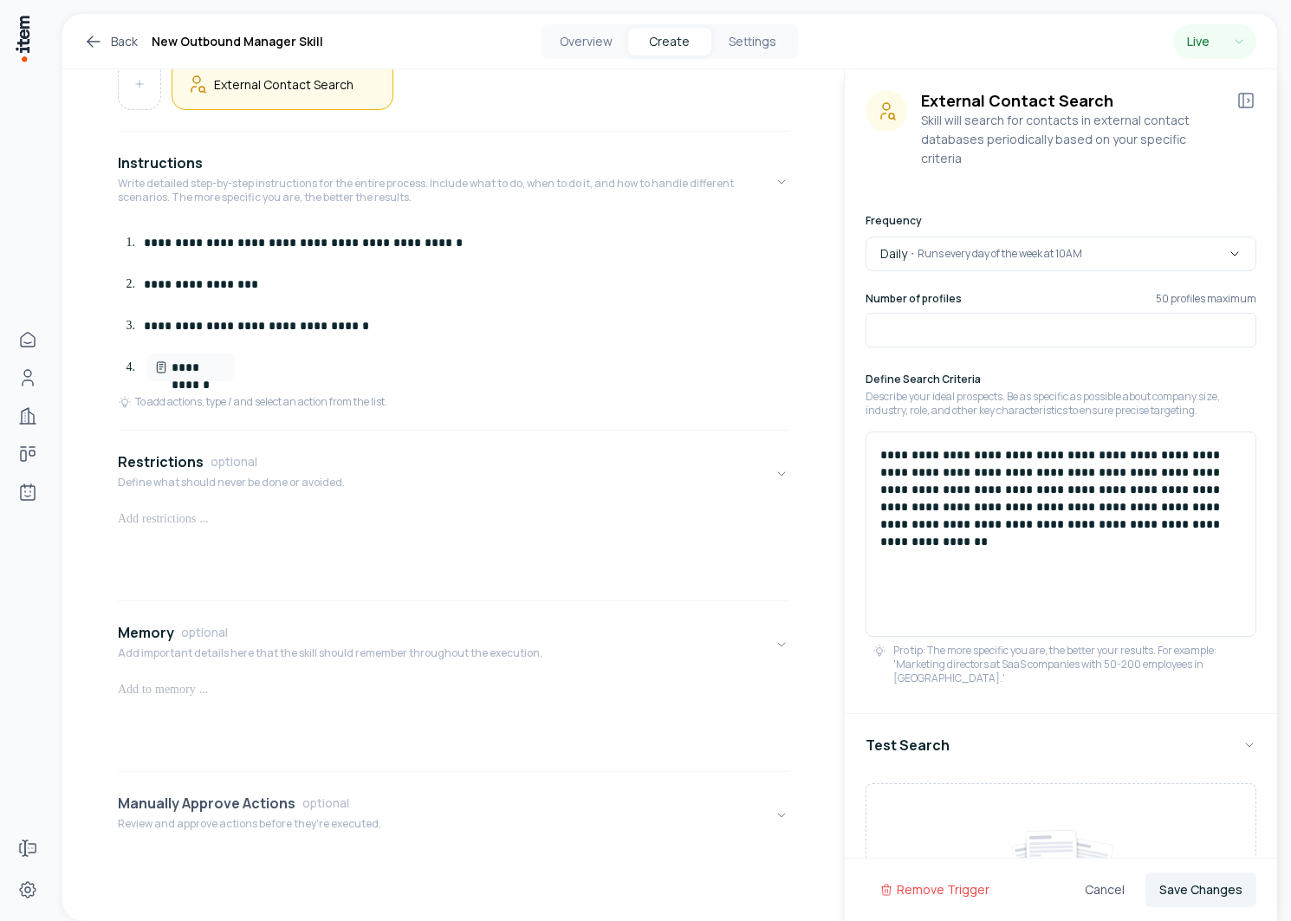
click at [250, 802] on h4 "Manually Approve Actions" at bounding box center [207, 803] width 178 height 21
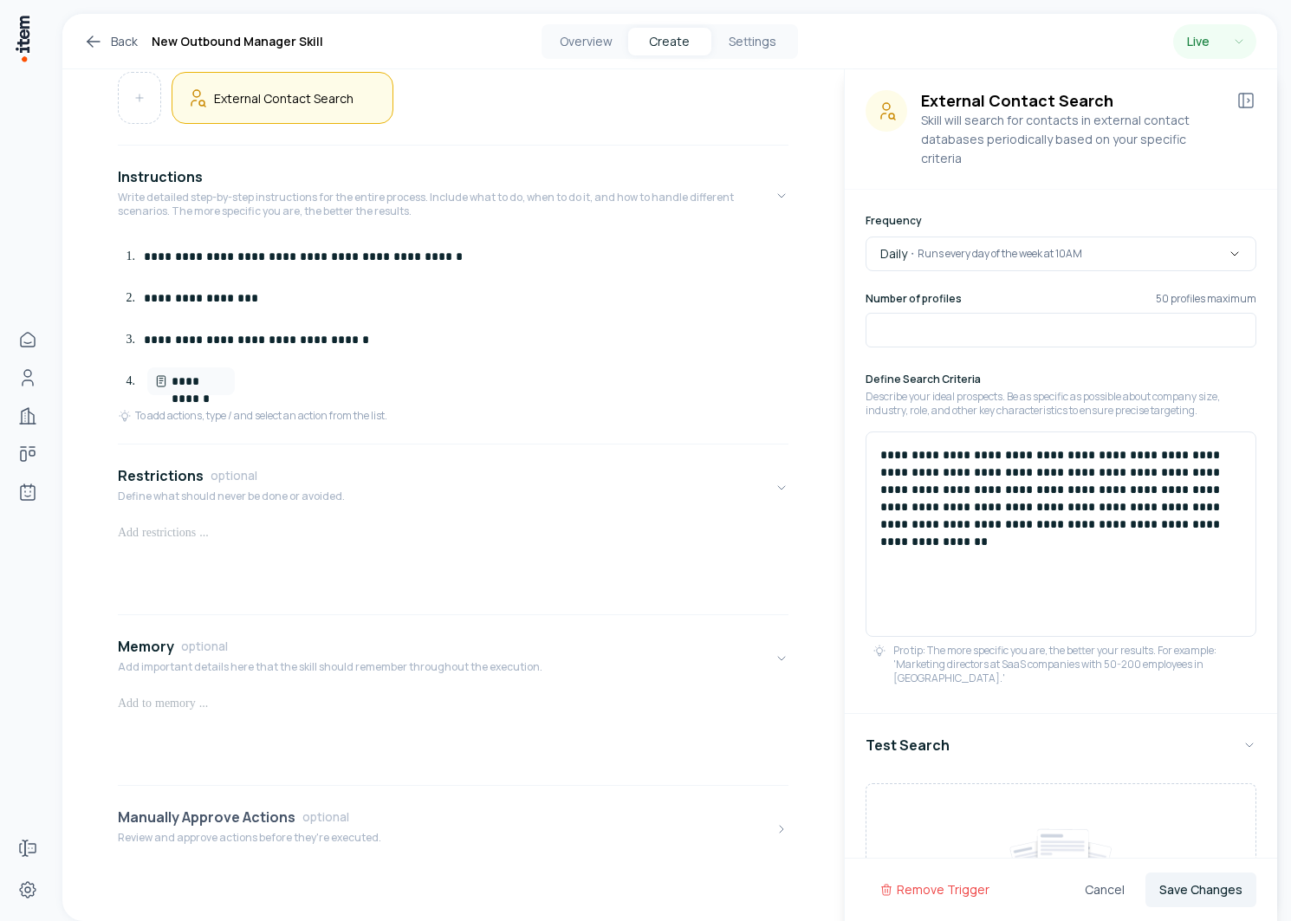
click at [249, 806] on button "Manually Approve Actions optional Review and approve actions before they're exe…" at bounding box center [453, 829] width 671 height 73
